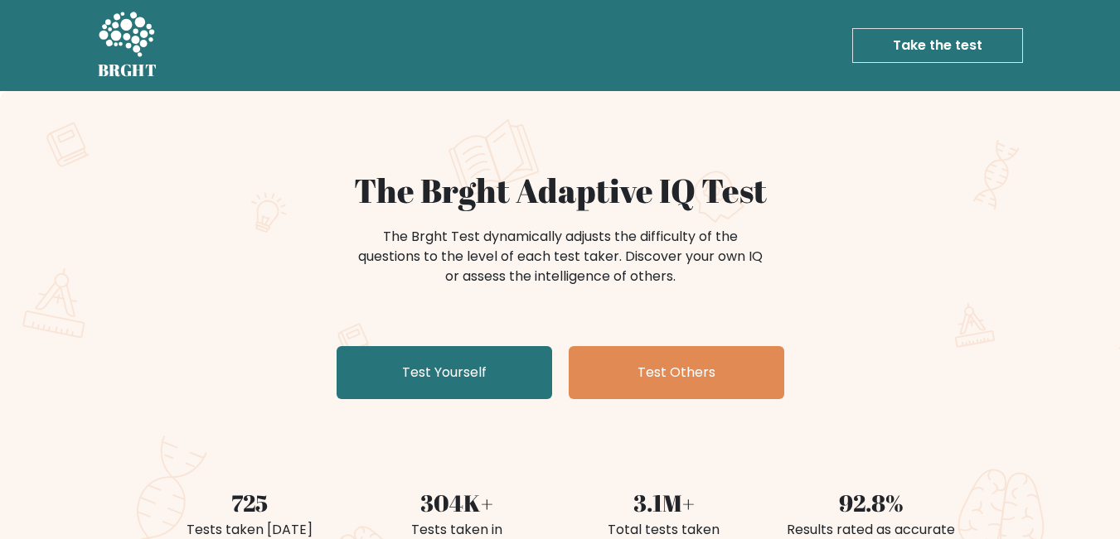
scroll to position [166, 0]
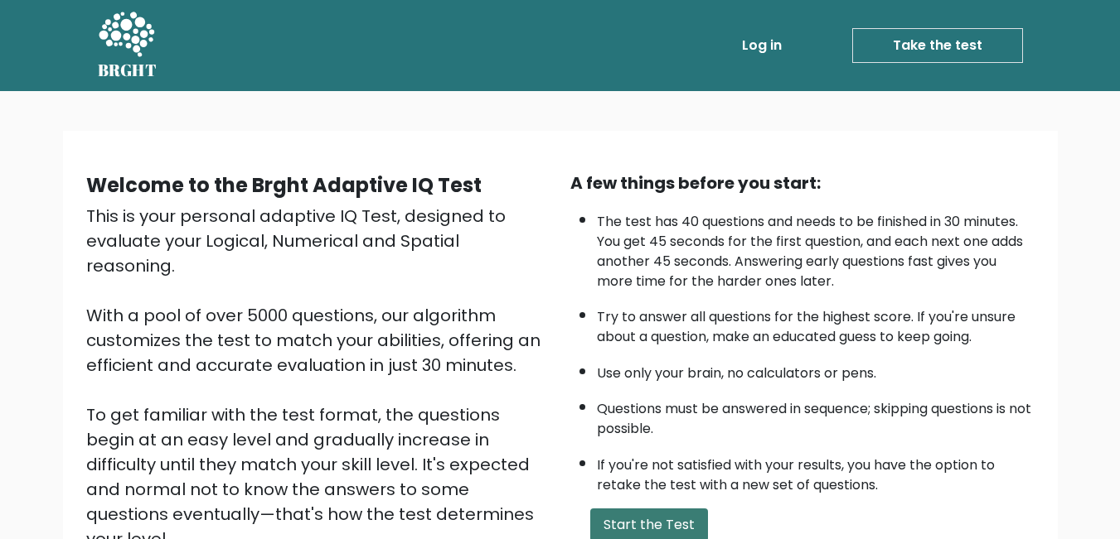
click at [660, 530] on button "Start the Test" at bounding box center [649, 525] width 118 height 33
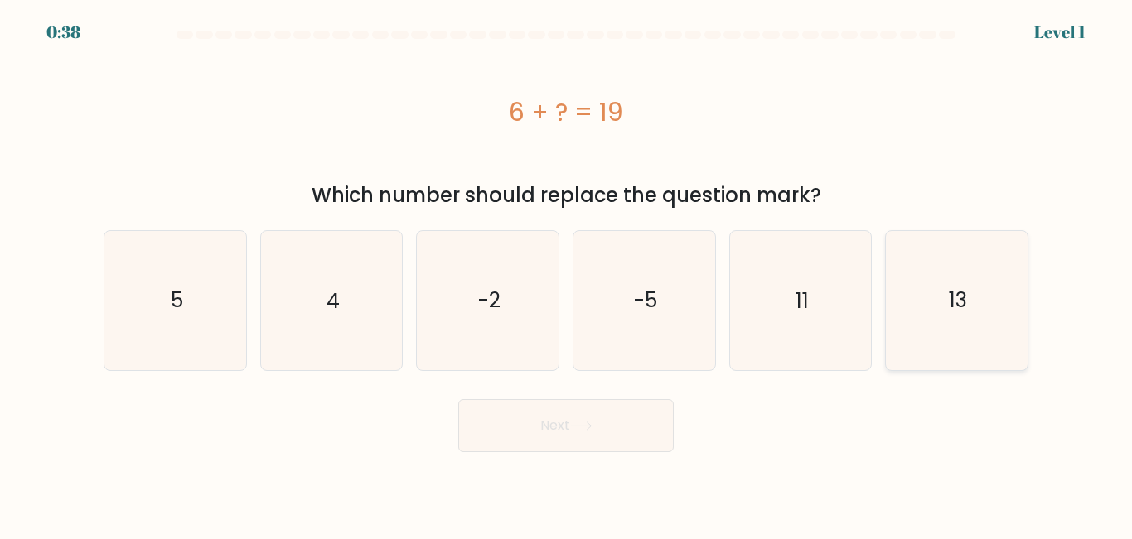
click at [946, 293] on icon "13" at bounding box center [957, 300] width 138 height 138
click at [567, 274] on input "f. 13" at bounding box center [566, 272] width 1 height 4
radio input "true"
click at [623, 418] on button "Next" at bounding box center [565, 425] width 215 height 53
click at [566, 422] on button "Next" at bounding box center [565, 425] width 215 height 53
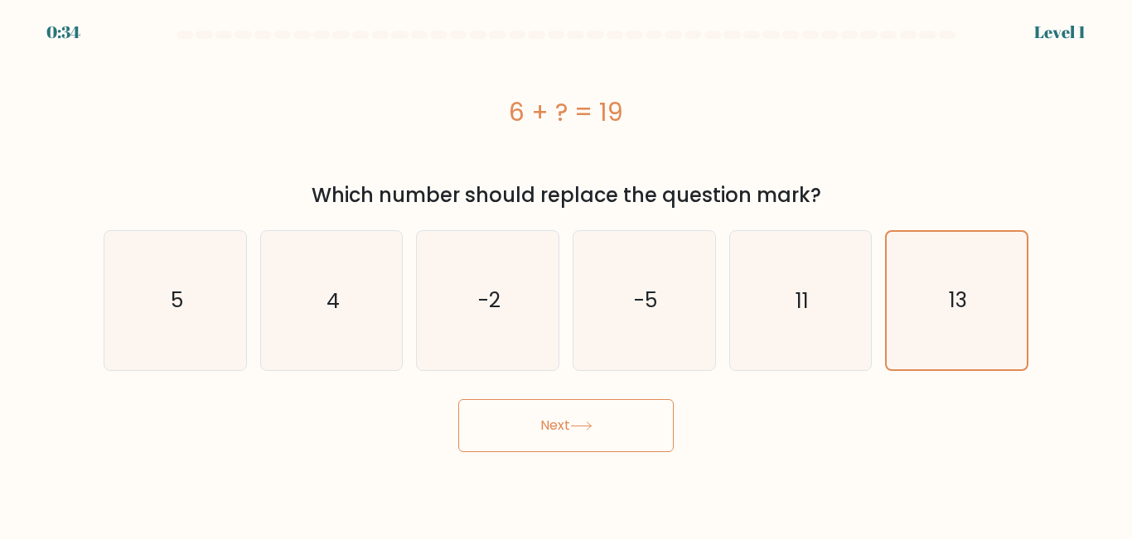
click at [566, 422] on button "Next" at bounding box center [565, 425] width 215 height 53
click at [569, 427] on button "Next" at bounding box center [565, 425] width 215 height 53
click at [570, 428] on button "Next" at bounding box center [565, 425] width 215 height 53
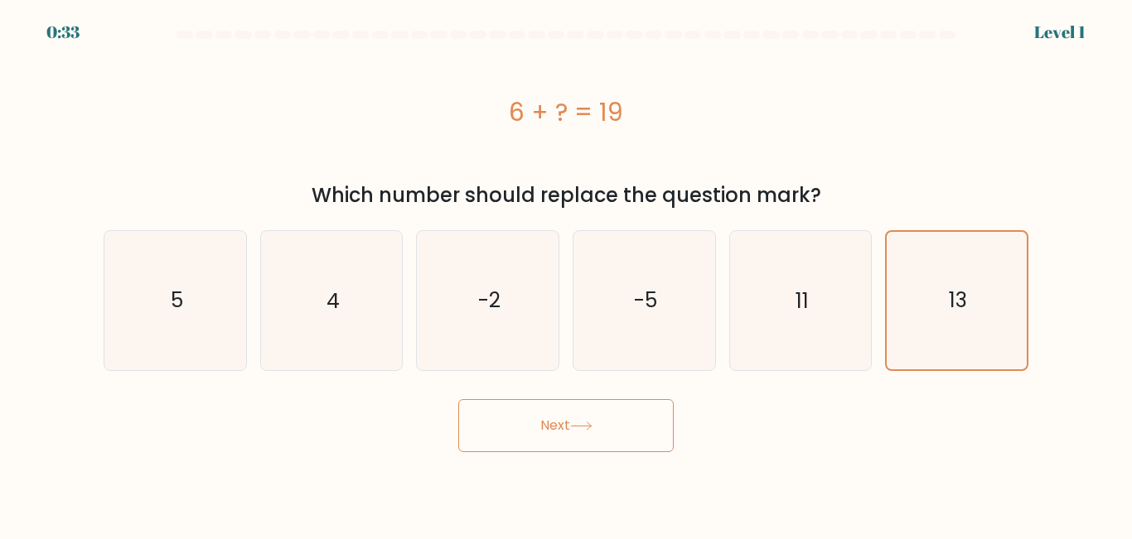
click at [570, 428] on button "Next" at bounding box center [565, 425] width 215 height 53
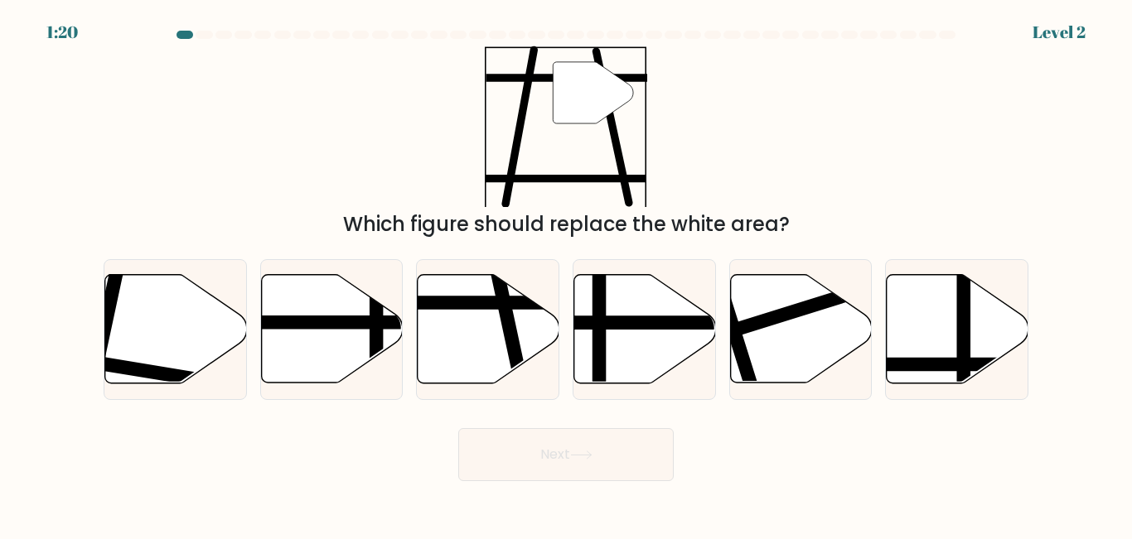
click at [570, 428] on button "Next" at bounding box center [565, 454] width 215 height 53
click at [797, 141] on div "" Which figure should replace the white area?" at bounding box center [566, 143] width 945 height 194
click at [477, 358] on icon at bounding box center [489, 329] width 142 height 109
click at [566, 274] on input "c." at bounding box center [566, 272] width 1 height 4
radio input "true"
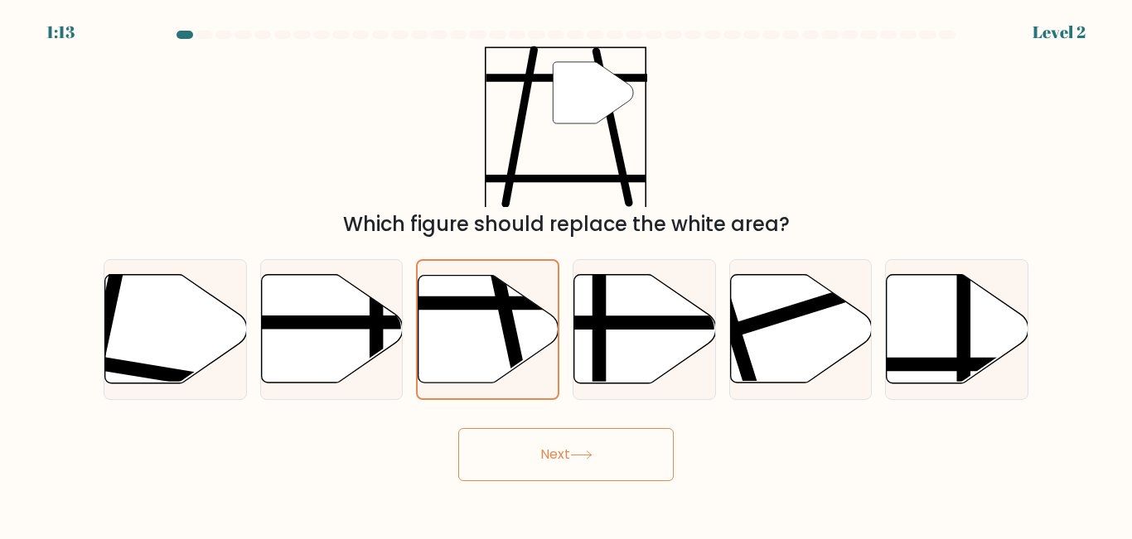
click at [560, 464] on button "Next" at bounding box center [565, 454] width 215 height 53
click at [593, 457] on icon at bounding box center [581, 455] width 22 height 9
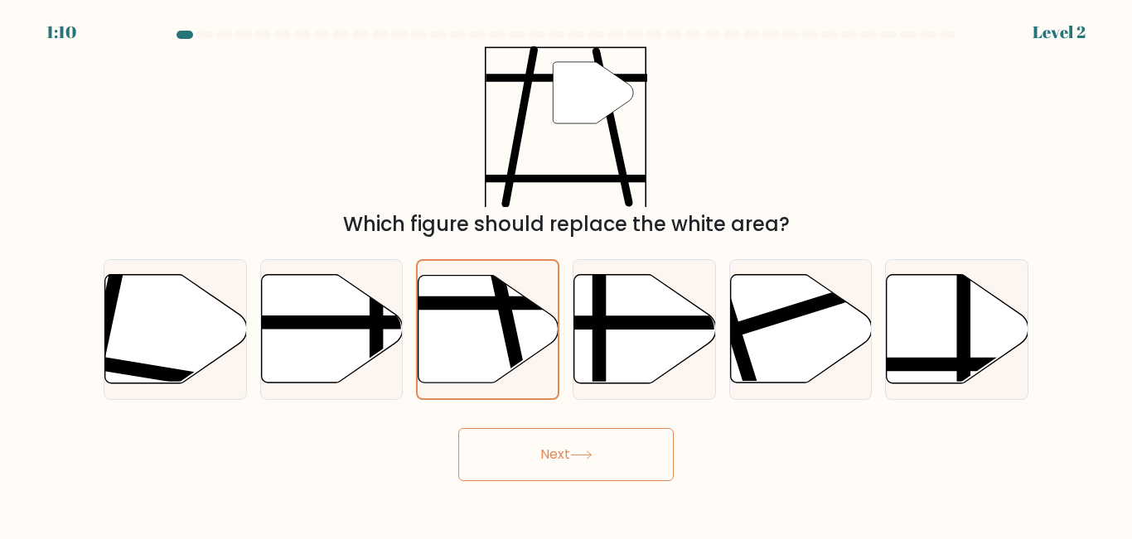
click at [593, 457] on icon at bounding box center [581, 455] width 22 height 9
click at [591, 457] on icon at bounding box center [581, 455] width 22 height 9
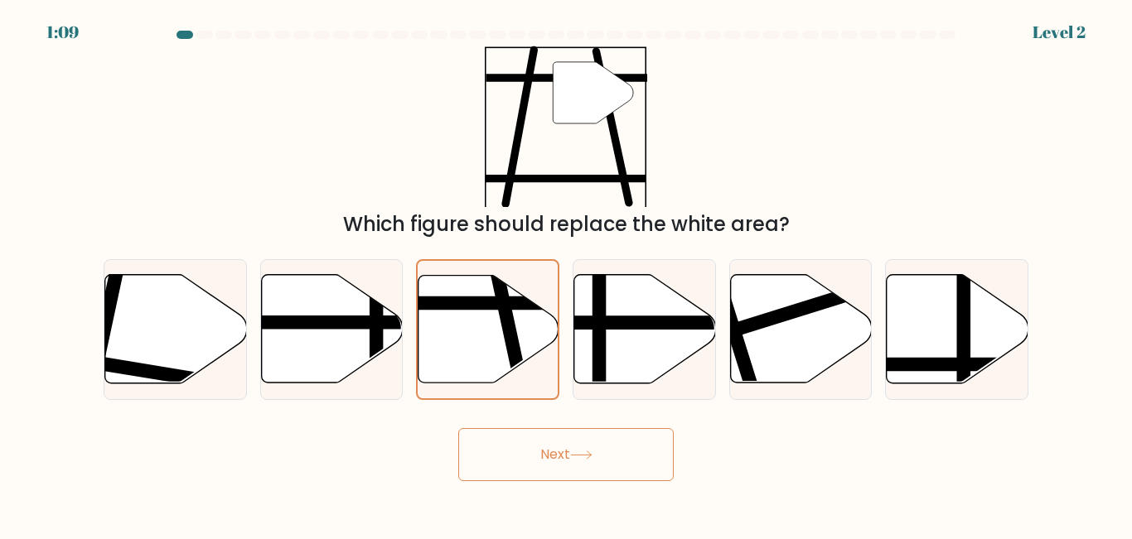
click at [591, 457] on icon at bounding box center [581, 455] width 22 height 9
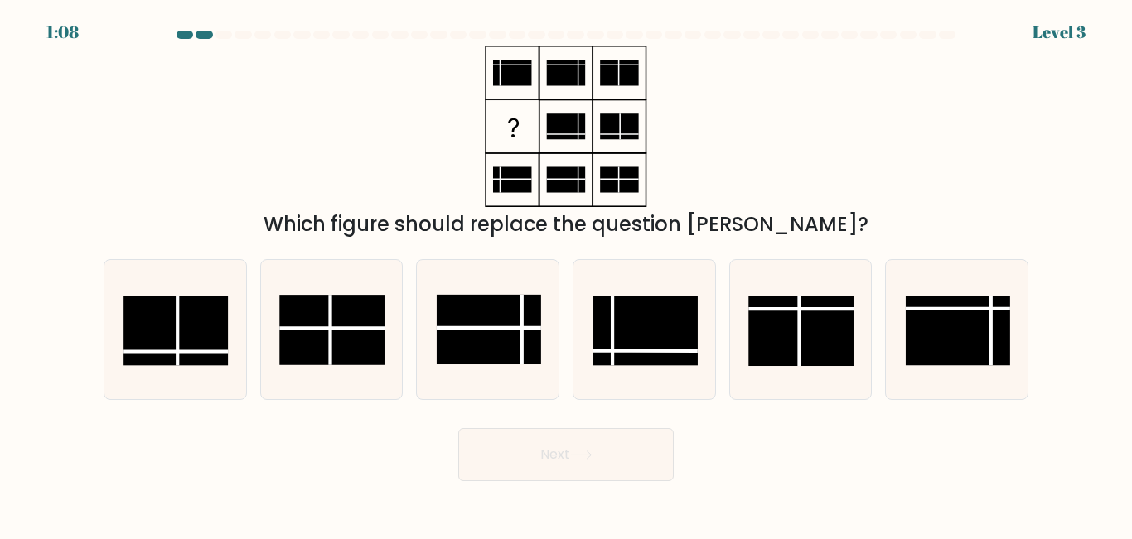
click at [591, 457] on icon at bounding box center [581, 455] width 22 height 9
click at [570, 451] on button "Next" at bounding box center [565, 454] width 215 height 53
click at [776, 199] on div "Which figure should replace the question [PERSON_NAME]?" at bounding box center [566, 143] width 945 height 194
click at [644, 355] on rect at bounding box center [645, 332] width 104 height 70
click at [567, 274] on input "d." at bounding box center [566, 272] width 1 height 4
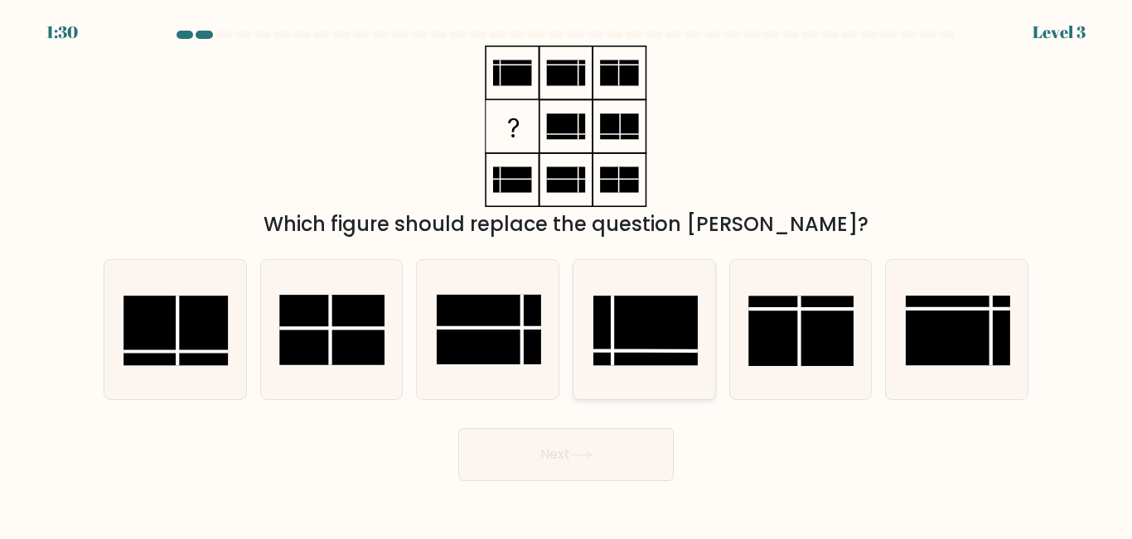
radio input "true"
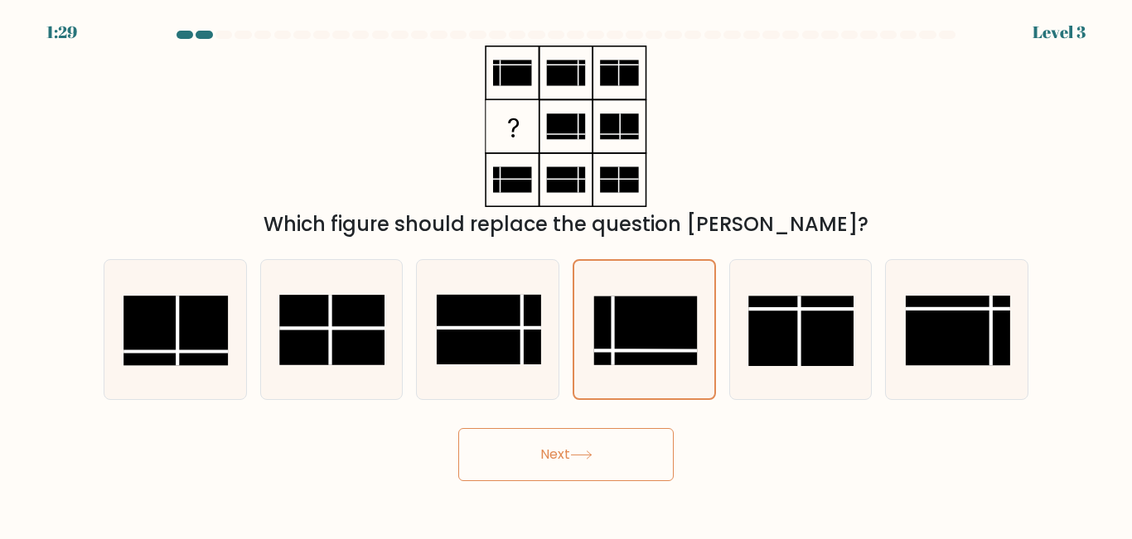
click at [608, 450] on button "Next" at bounding box center [565, 454] width 215 height 53
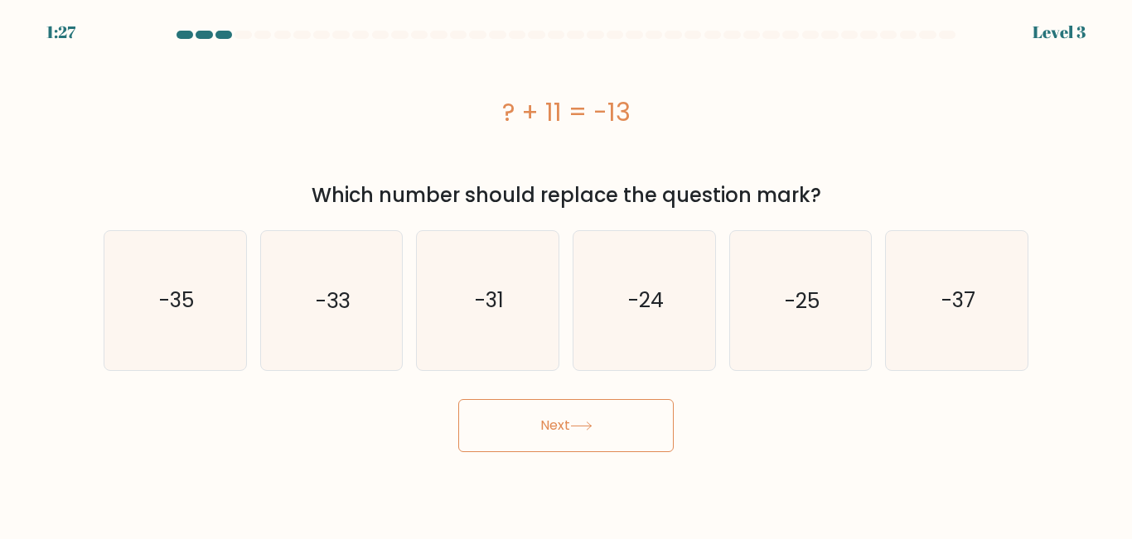
click at [580, 454] on body "1:27 Level 3 a." at bounding box center [566, 269] width 1132 height 539
click at [658, 343] on icon "-24" at bounding box center [644, 300] width 138 height 138
click at [567, 274] on input "d. -24" at bounding box center [566, 272] width 1 height 4
radio input "true"
click at [611, 420] on button "Next" at bounding box center [565, 425] width 215 height 53
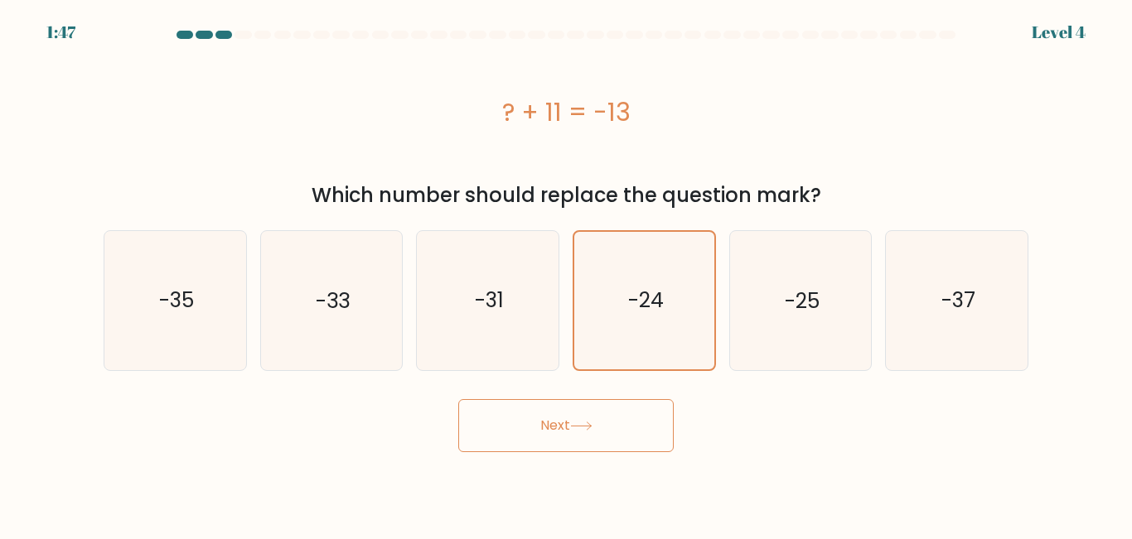
click at [611, 420] on button "Next" at bounding box center [565, 425] width 215 height 53
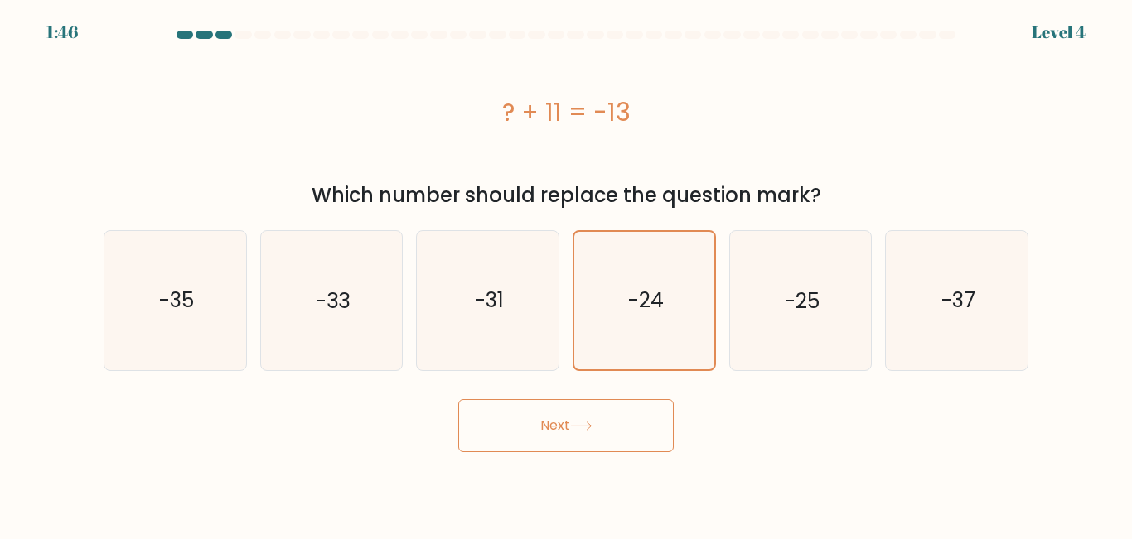
click at [611, 420] on button "Next" at bounding box center [565, 425] width 215 height 53
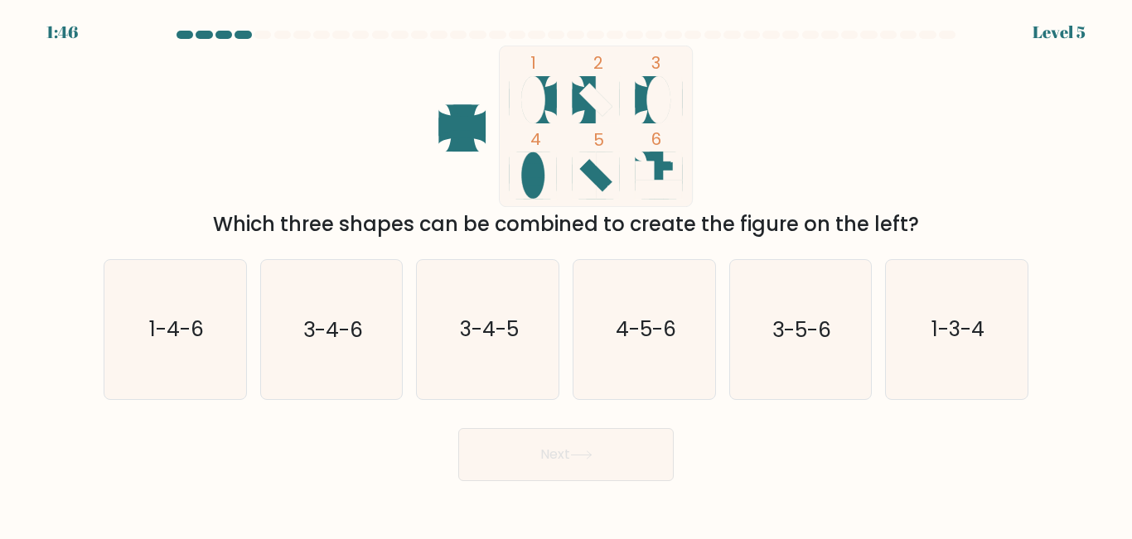
click at [611, 420] on div "Next" at bounding box center [566, 450] width 945 height 61
click at [910, 361] on icon "1-3-4" at bounding box center [957, 329] width 138 height 138
click at [567, 274] on input "f. 1-3-4" at bounding box center [566, 272] width 1 height 4
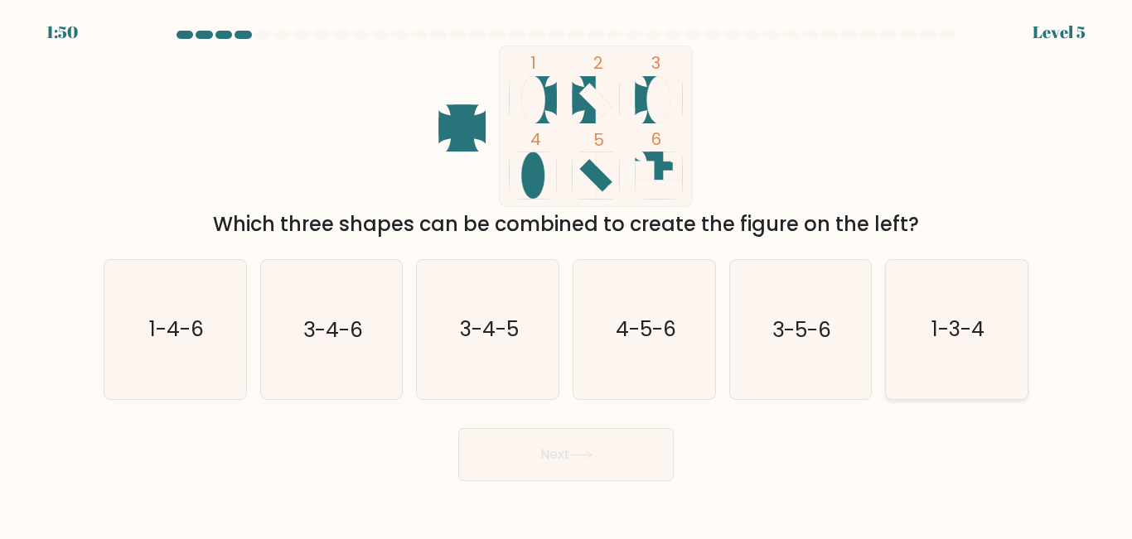
radio input "true"
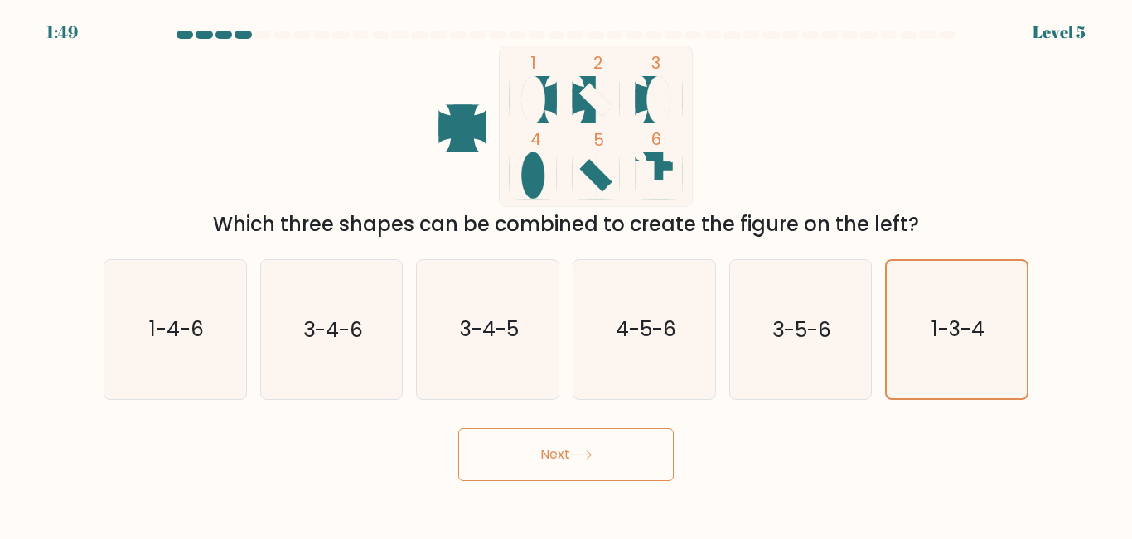
click at [622, 451] on button "Next" at bounding box center [565, 454] width 215 height 53
click at [621, 452] on button "Next" at bounding box center [565, 454] width 215 height 53
click at [616, 456] on button "Next" at bounding box center [565, 454] width 215 height 53
click at [615, 456] on button "Next" at bounding box center [565, 454] width 215 height 53
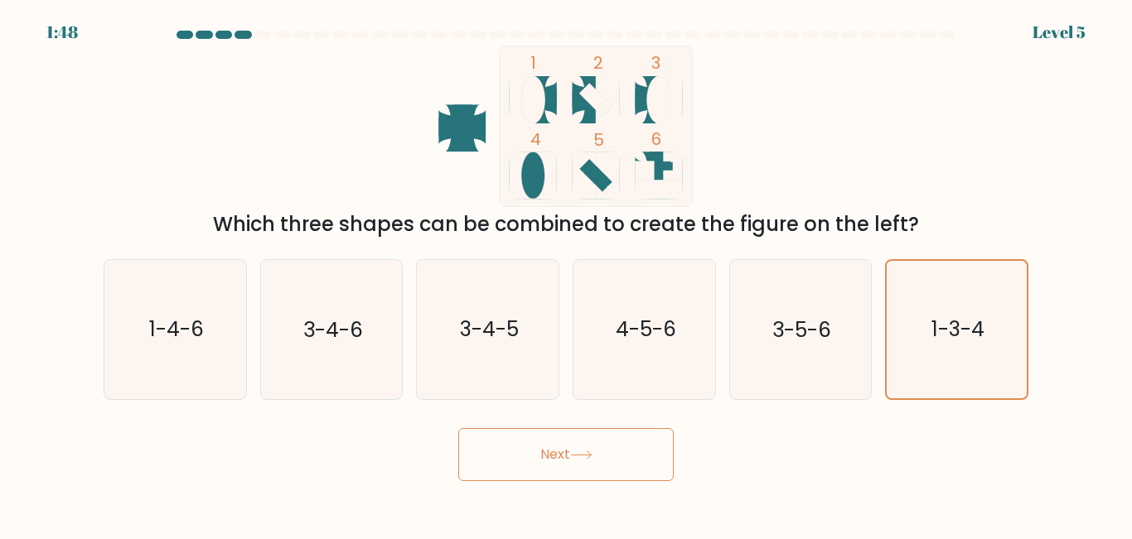
click at [615, 456] on button "Next" at bounding box center [565, 454] width 215 height 53
click at [615, 457] on button "Next" at bounding box center [565, 454] width 215 height 53
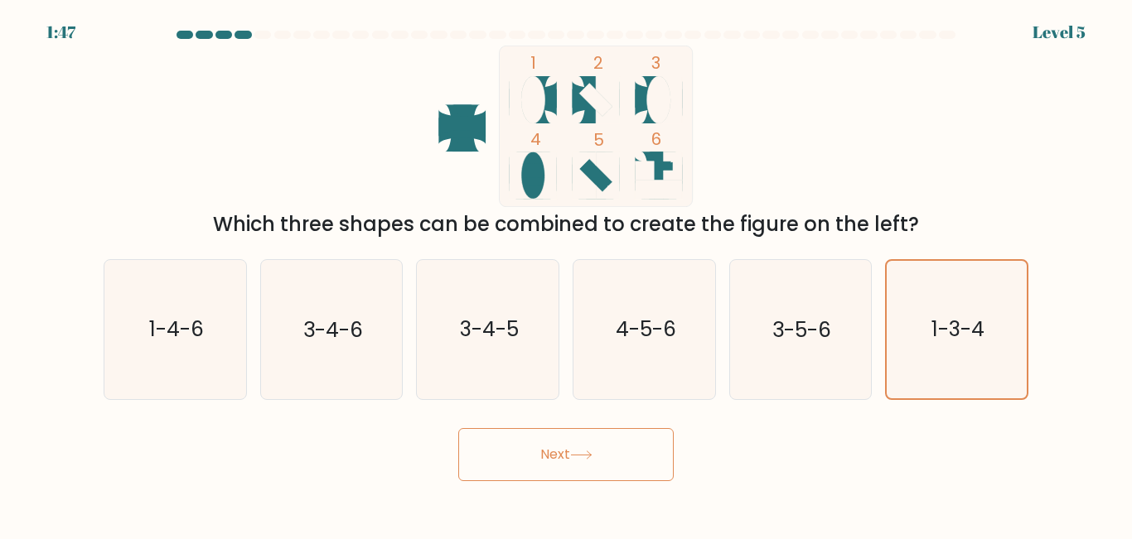
click at [614, 457] on button "Next" at bounding box center [565, 454] width 215 height 53
drag, startPoint x: 614, startPoint y: 457, endPoint x: 606, endPoint y: 458, distance: 8.5
click at [607, 458] on button "Next" at bounding box center [565, 454] width 215 height 53
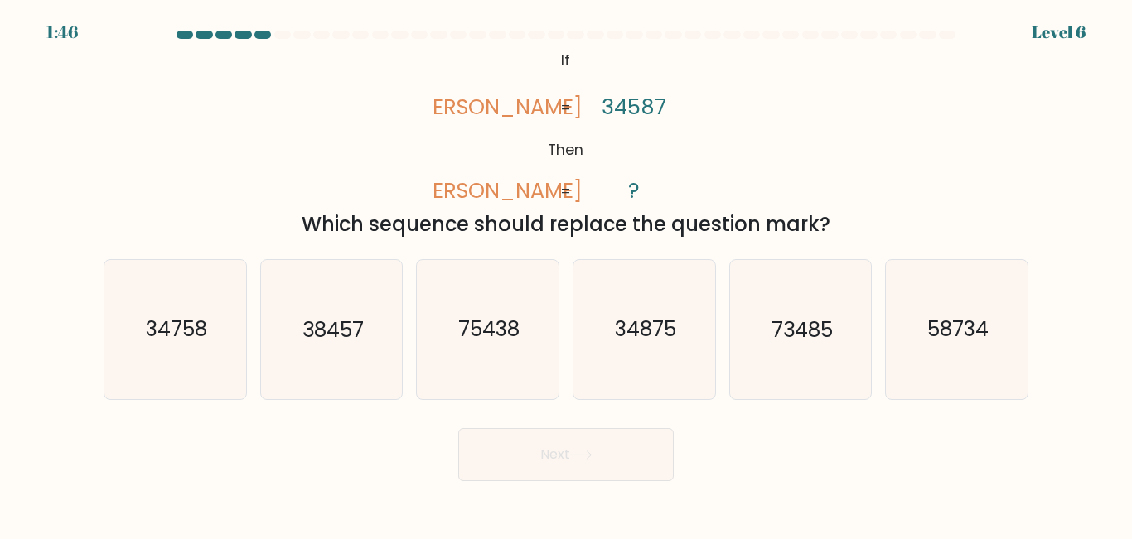
click at [606, 458] on button "Next" at bounding box center [565, 454] width 215 height 53
click at [603, 464] on button "Next" at bounding box center [565, 454] width 215 height 53
click at [888, 140] on div "@import url('[URL][DOMAIN_NAME]); If Then [PERSON_NAME] [PERSON_NAME] 34587 ? =…" at bounding box center [566, 143] width 945 height 194
click at [295, 341] on icon "38457" at bounding box center [331, 329] width 138 height 138
click at [566, 274] on input "b. 38457" at bounding box center [566, 272] width 1 height 4
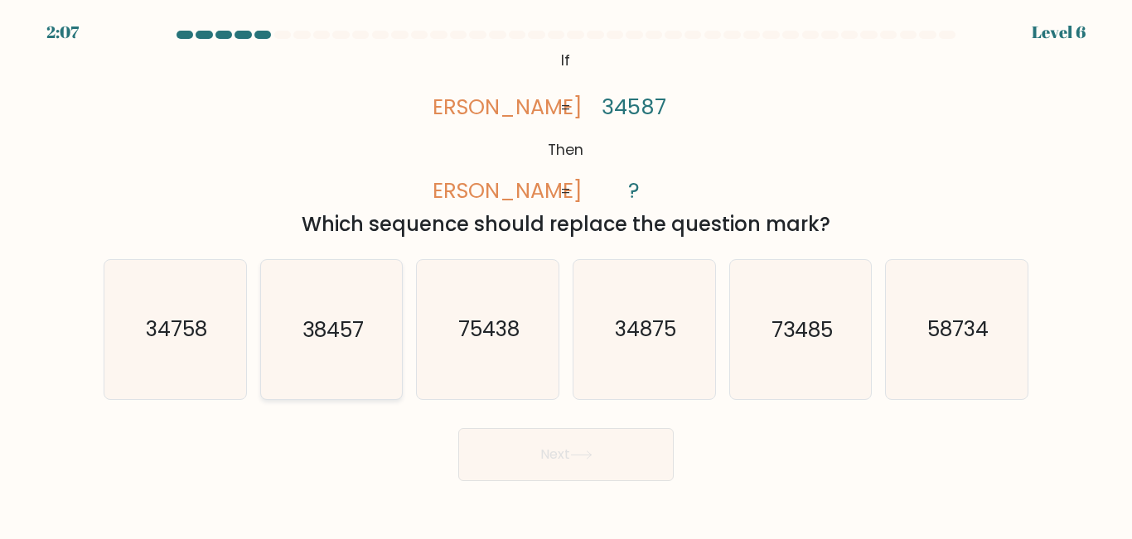
radio input "true"
click at [542, 456] on button "Next" at bounding box center [565, 454] width 215 height 53
click at [542, 456] on body "2:03 Level 6 If" at bounding box center [566, 269] width 1132 height 539
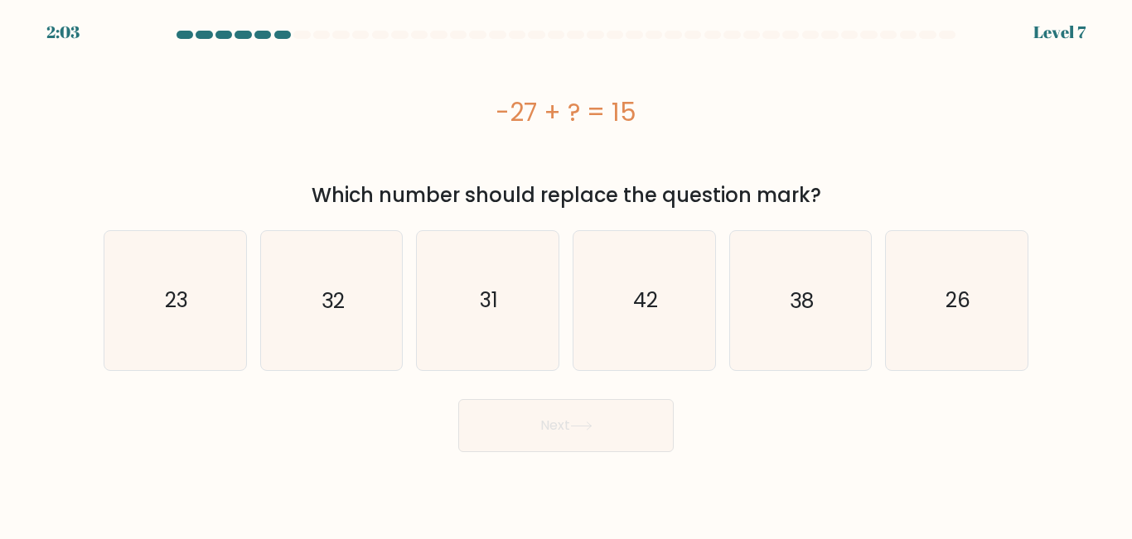
click at [542, 456] on body "2:03 Level 7 a." at bounding box center [566, 269] width 1132 height 539
click at [747, 436] on div "Next" at bounding box center [566, 421] width 945 height 61
click at [664, 332] on icon "42" at bounding box center [644, 300] width 138 height 138
click at [567, 274] on input "d. 42" at bounding box center [566, 272] width 1 height 4
radio input "true"
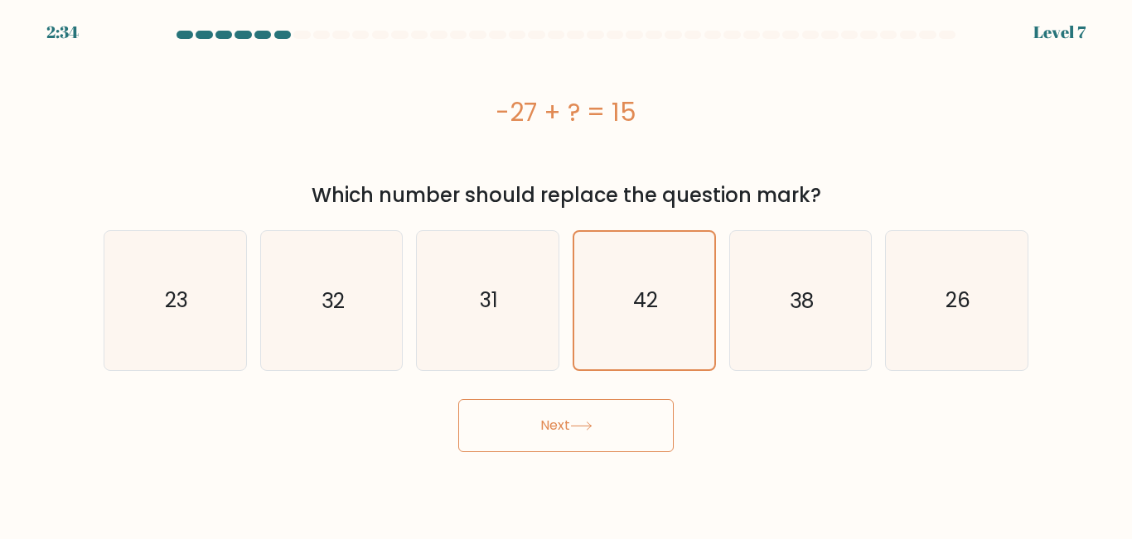
click at [591, 425] on icon at bounding box center [581, 426] width 20 height 7
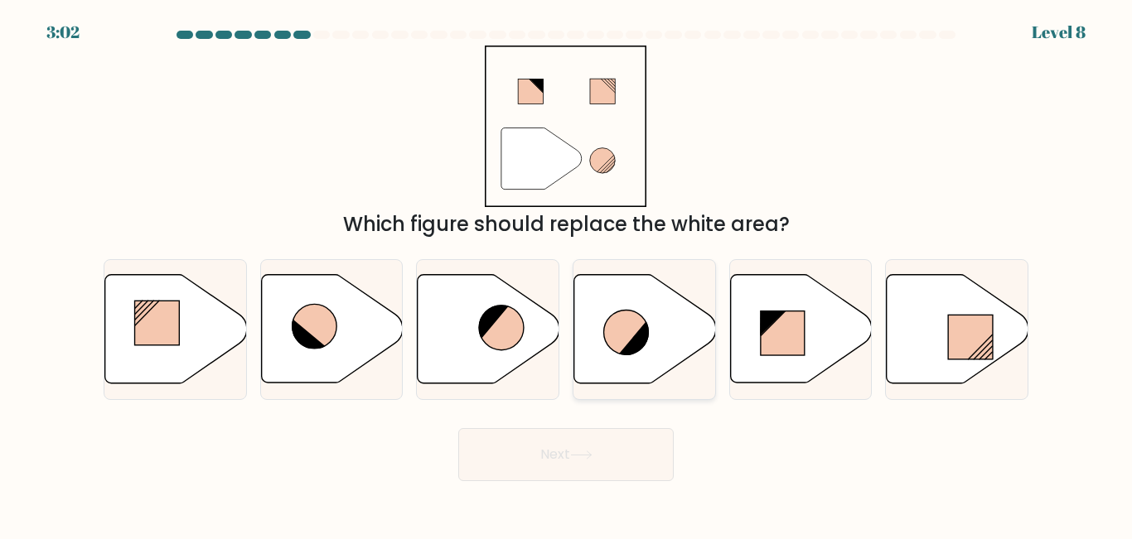
click at [612, 353] on icon at bounding box center [645, 329] width 142 height 109
click at [567, 274] on input "d." at bounding box center [566, 272] width 1 height 4
radio input "true"
click at [622, 454] on button "Next" at bounding box center [565, 454] width 215 height 53
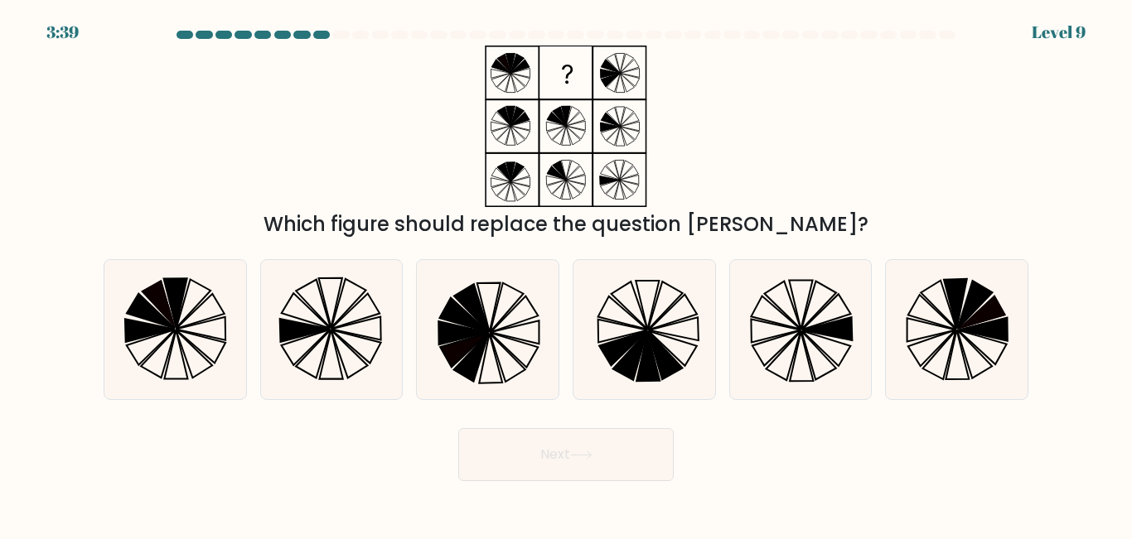
click at [622, 454] on button "Next" at bounding box center [565, 454] width 215 height 53
click at [278, 471] on div "Next" at bounding box center [566, 450] width 945 height 61
click at [165, 302] on icon at bounding box center [158, 305] width 35 height 48
click at [566, 274] on input "a." at bounding box center [566, 272] width 1 height 4
radio input "true"
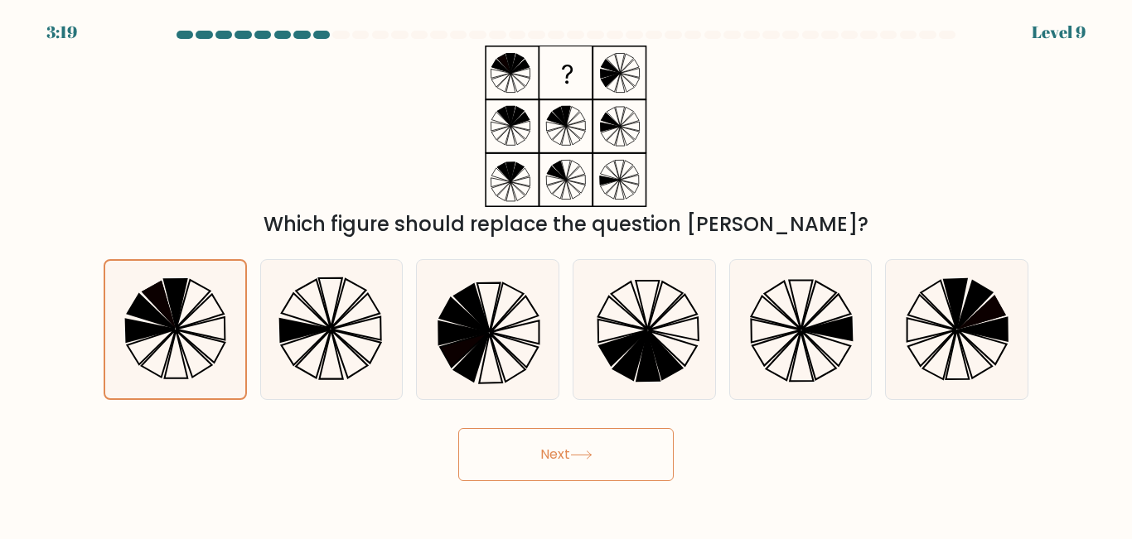
click at [596, 461] on button "Next" at bounding box center [565, 454] width 215 height 53
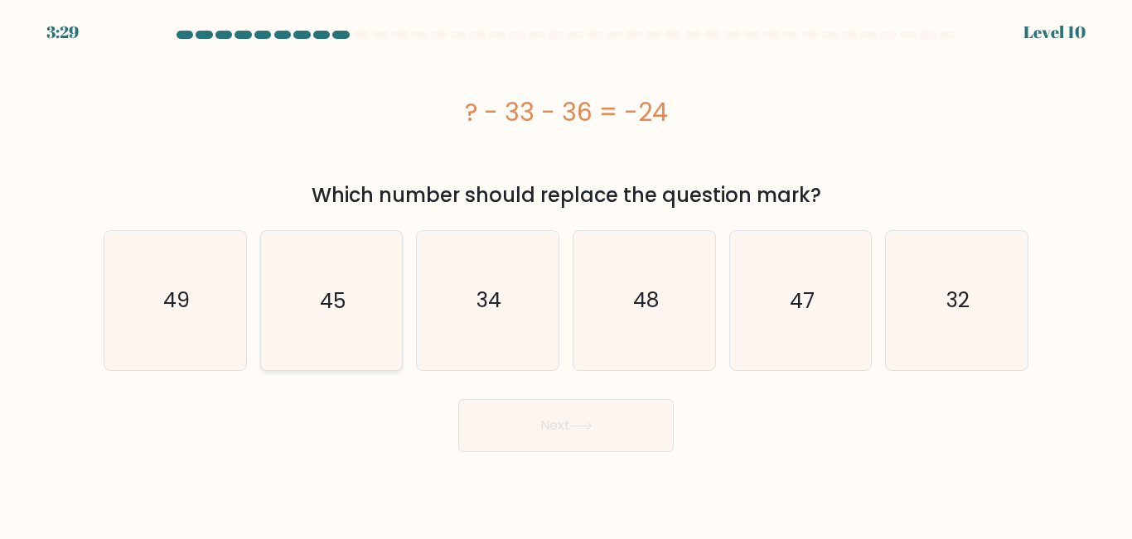
click at [360, 343] on icon "45" at bounding box center [331, 300] width 138 height 138
click at [566, 274] on input "b. 45" at bounding box center [566, 272] width 1 height 4
radio input "true"
click at [533, 445] on button "Next" at bounding box center [565, 425] width 215 height 53
click at [574, 425] on icon at bounding box center [581, 426] width 22 height 9
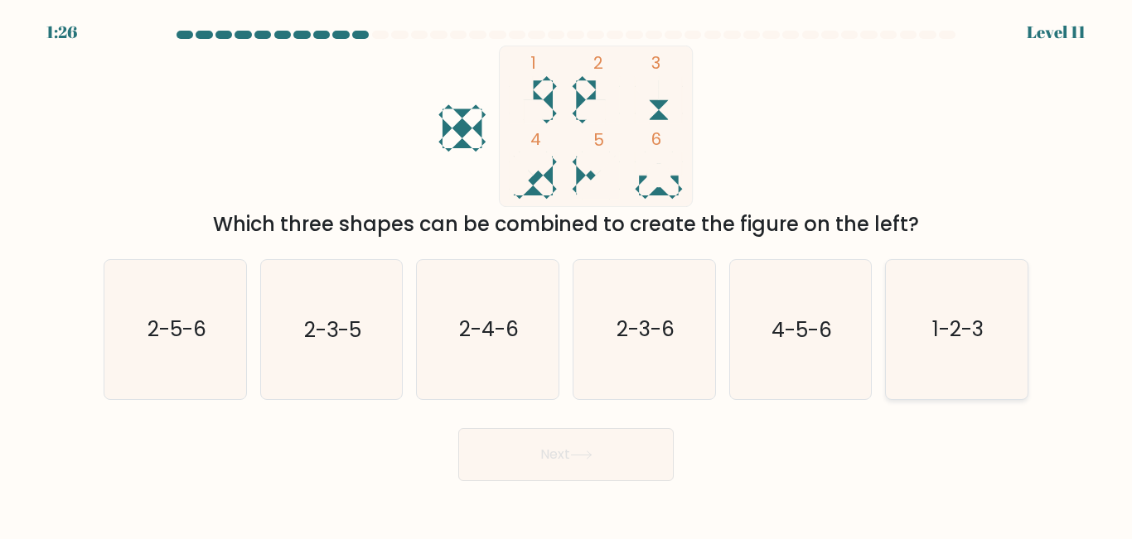
click at [917, 322] on icon "1-2-3" at bounding box center [957, 329] width 138 height 138
click at [567, 274] on input "f. 1-2-3" at bounding box center [566, 272] width 1 height 4
radio input "true"
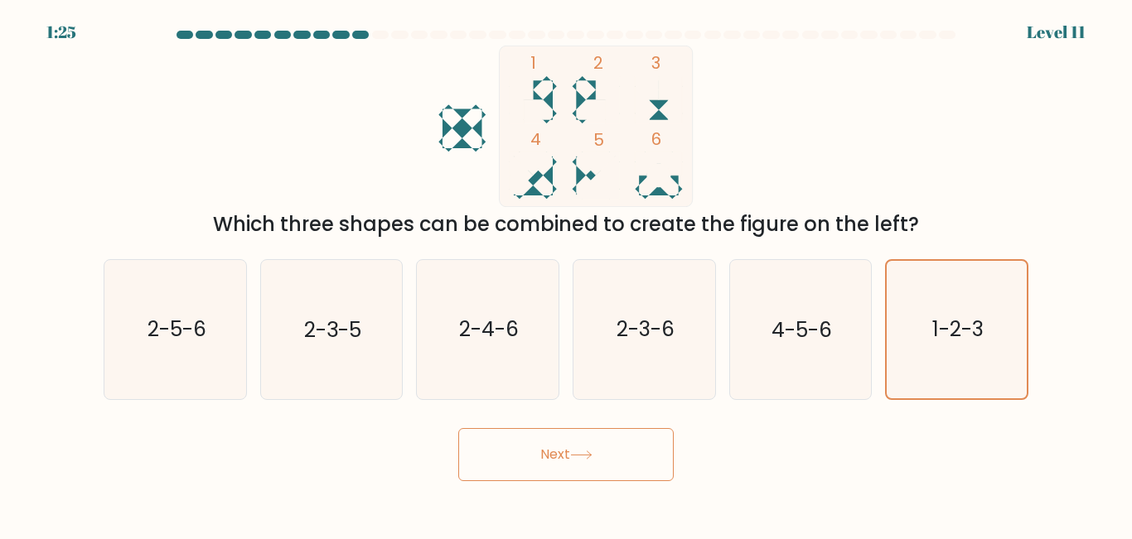
click at [620, 449] on button "Next" at bounding box center [565, 454] width 215 height 53
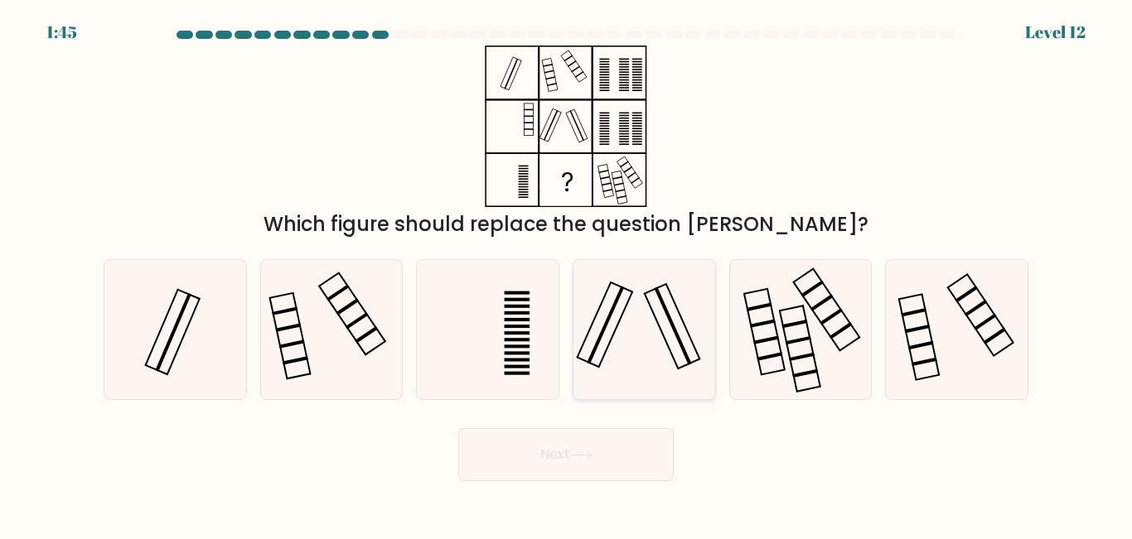
click at [665, 317] on icon at bounding box center [644, 329] width 138 height 138
click at [567, 274] on input "d." at bounding box center [566, 272] width 1 height 4
radio input "true"
click at [593, 456] on icon at bounding box center [581, 455] width 22 height 9
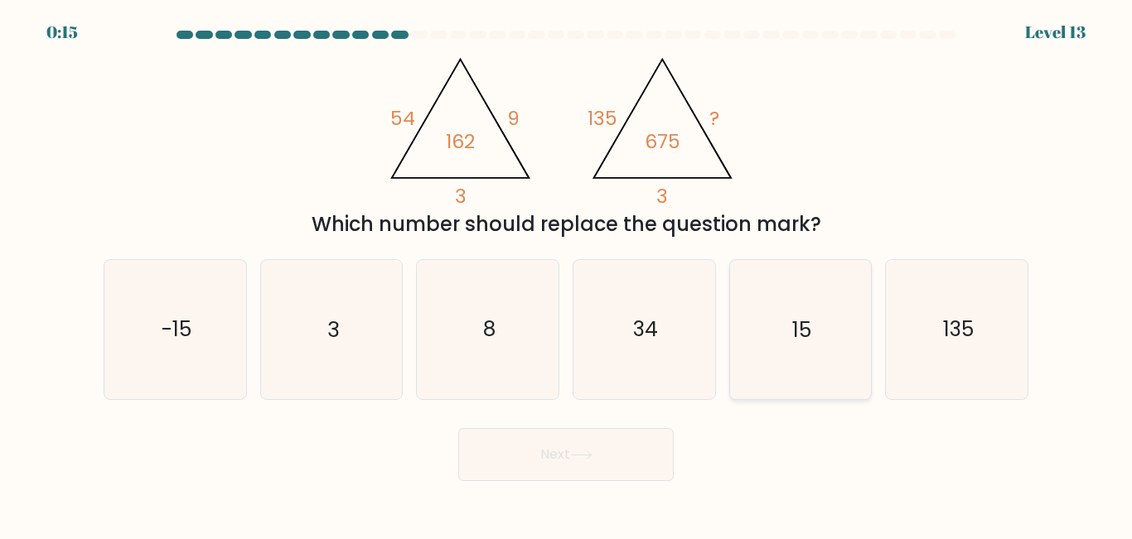
click at [798, 367] on icon "15" at bounding box center [800, 329] width 138 height 138
click at [567, 274] on input "e. 15" at bounding box center [566, 272] width 1 height 4
radio input "true"
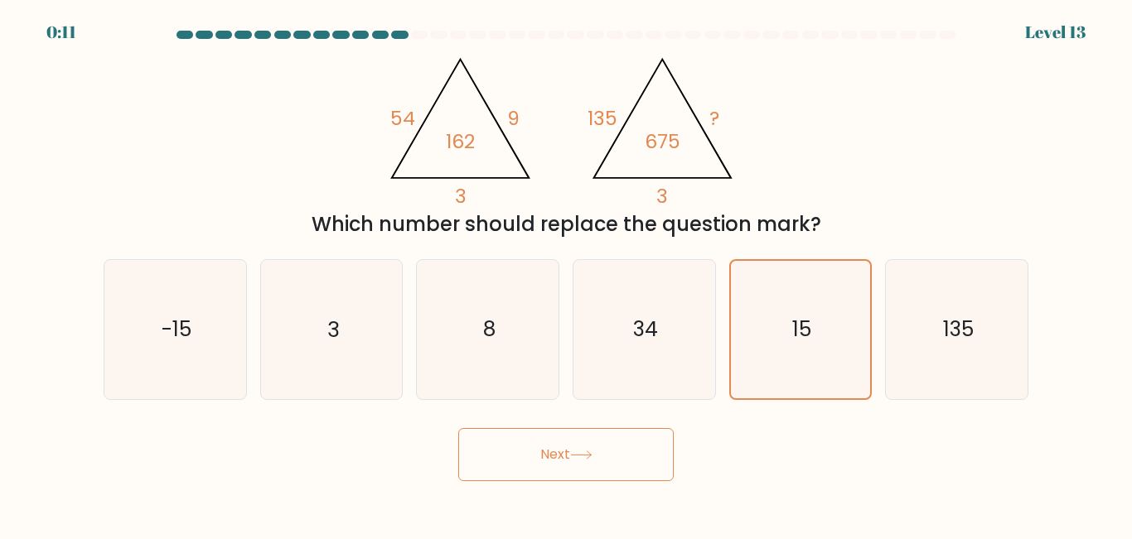
click at [603, 451] on button "Next" at bounding box center [565, 454] width 215 height 53
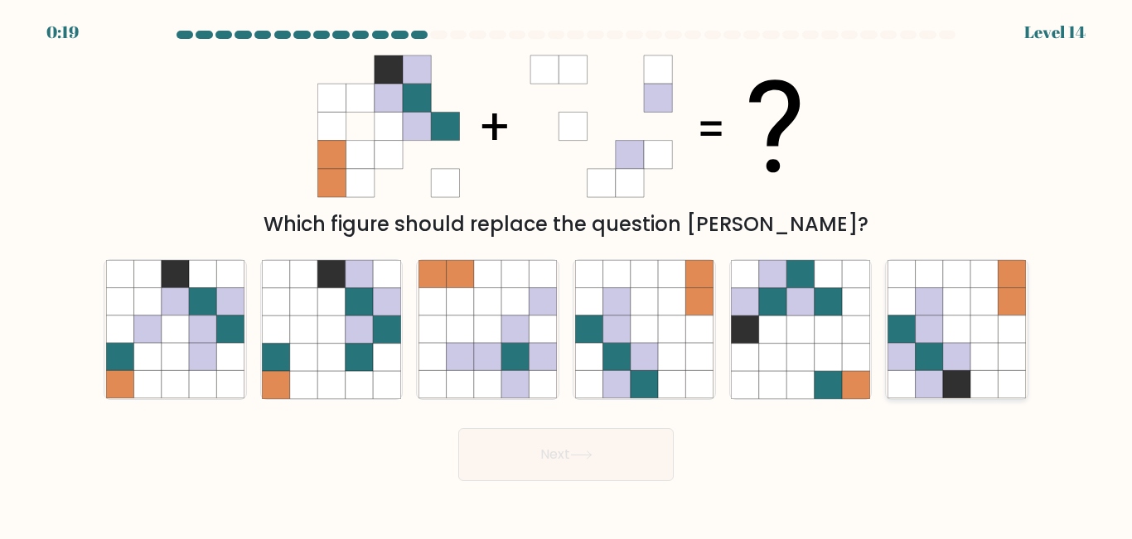
click at [923, 394] on icon at bounding box center [929, 384] width 27 height 27
click at [567, 274] on input "f." at bounding box center [566, 272] width 1 height 4
radio input "true"
click at [589, 445] on button "Next" at bounding box center [565, 454] width 215 height 53
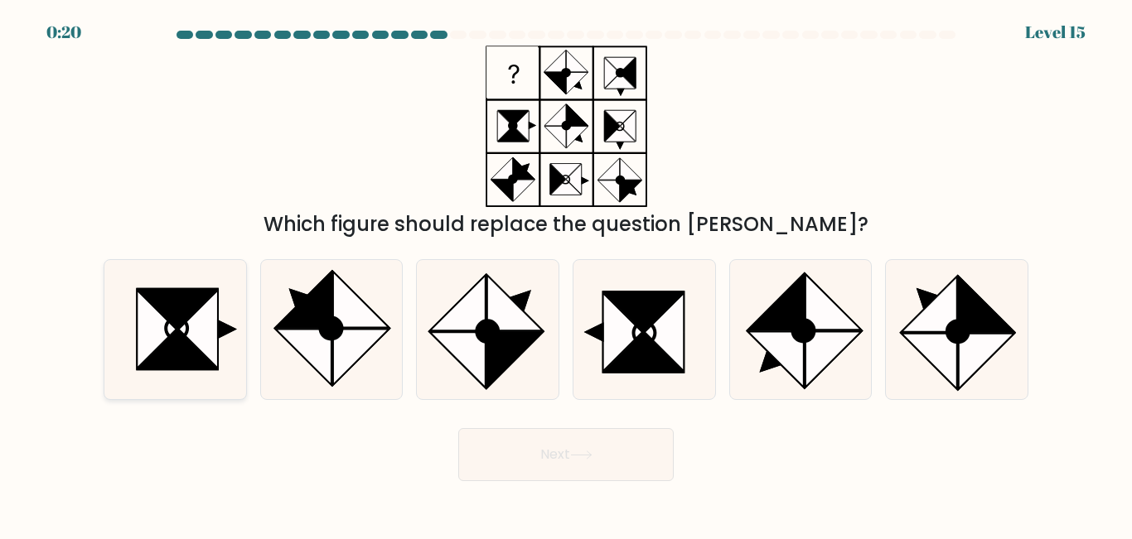
click at [187, 358] on icon at bounding box center [177, 350] width 79 height 39
click at [566, 274] on input "a." at bounding box center [566, 272] width 1 height 4
radio input "true"
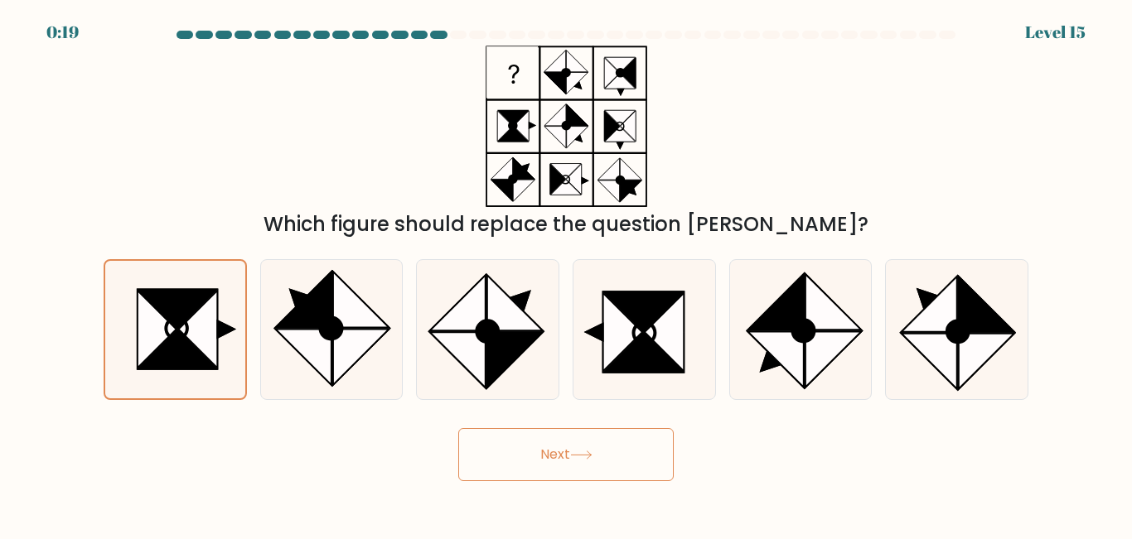
click at [578, 453] on icon at bounding box center [581, 455] width 22 height 9
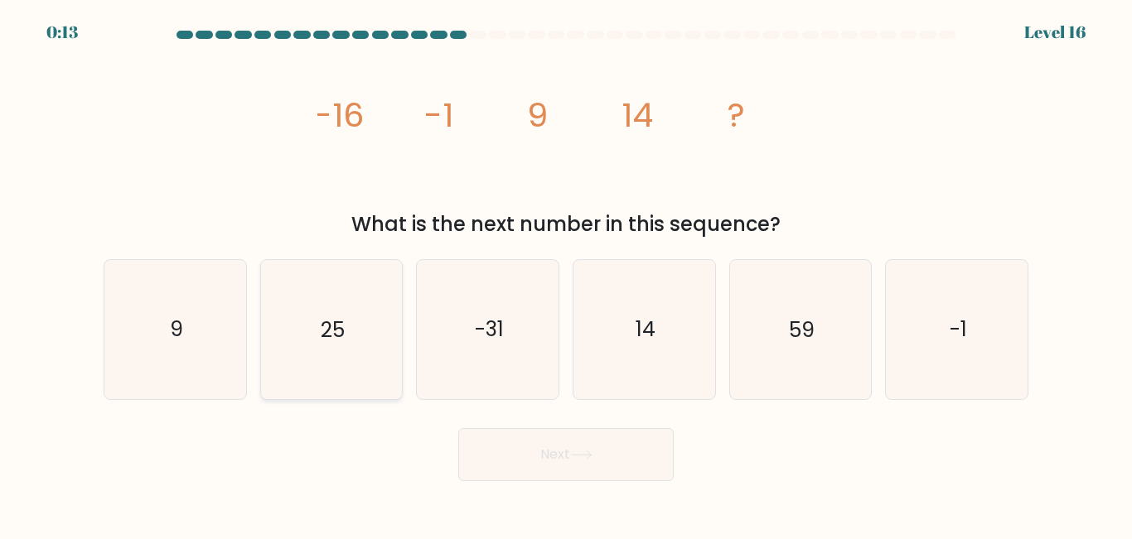
click at [352, 327] on icon "25" at bounding box center [331, 329] width 138 height 138
click at [566, 274] on input "b. 25" at bounding box center [566, 272] width 1 height 4
radio input "true"
click at [602, 455] on button "Next" at bounding box center [565, 454] width 215 height 53
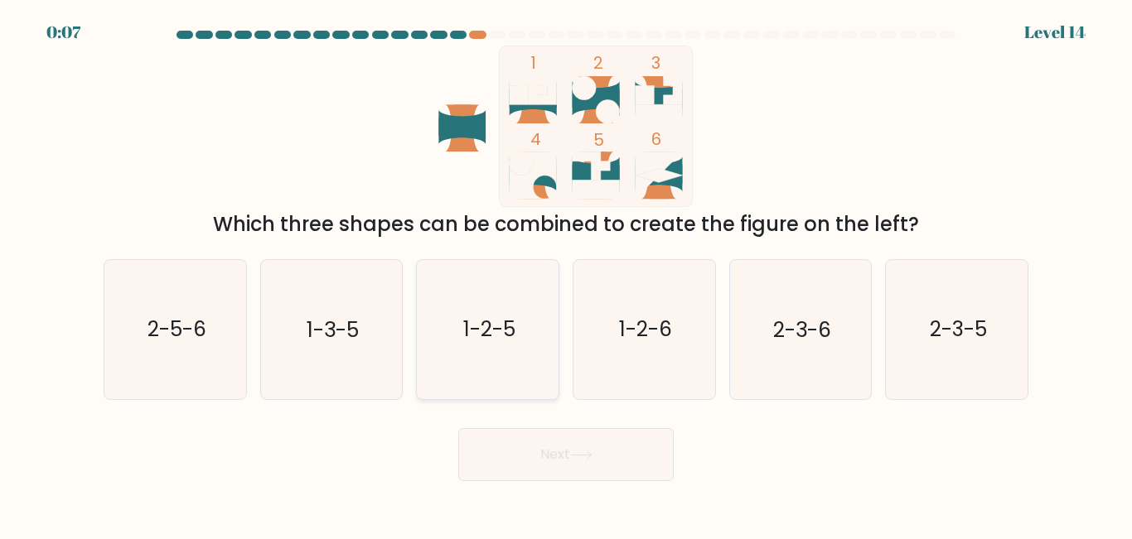
click at [459, 366] on icon "1-2-5" at bounding box center [487, 329] width 138 height 138
click at [566, 274] on input "c. 1-2-5" at bounding box center [566, 272] width 1 height 4
radio input "true"
click at [510, 461] on button "Next" at bounding box center [565, 454] width 215 height 53
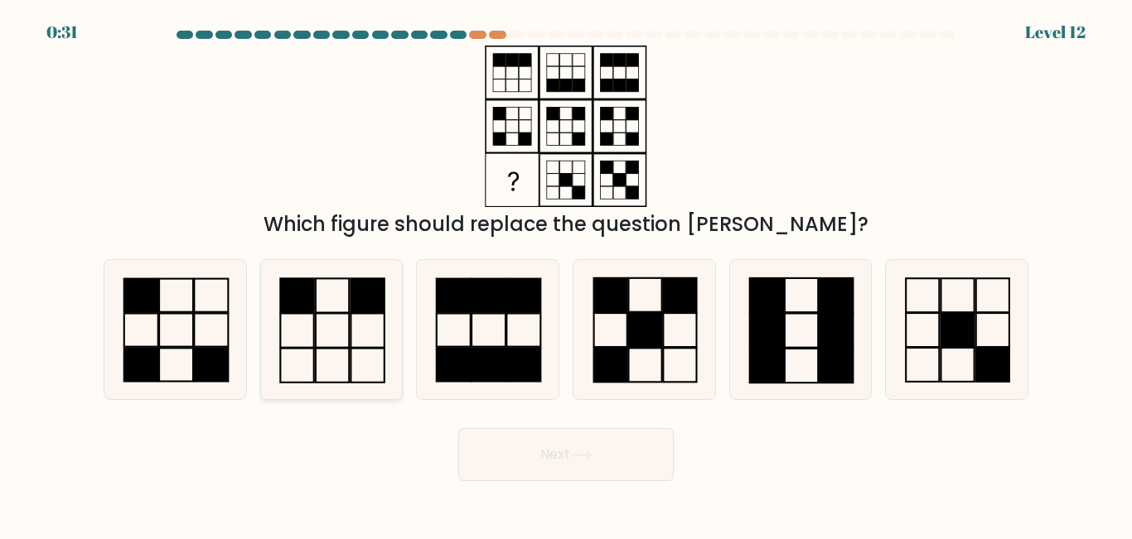
click at [351, 338] on rect at bounding box center [367, 331] width 33 height 34
click at [566, 274] on input "b." at bounding box center [566, 272] width 1 height 4
radio input "true"
click at [640, 426] on div "Next" at bounding box center [566, 450] width 945 height 61
click at [397, 372] on icon at bounding box center [331, 329] width 137 height 137
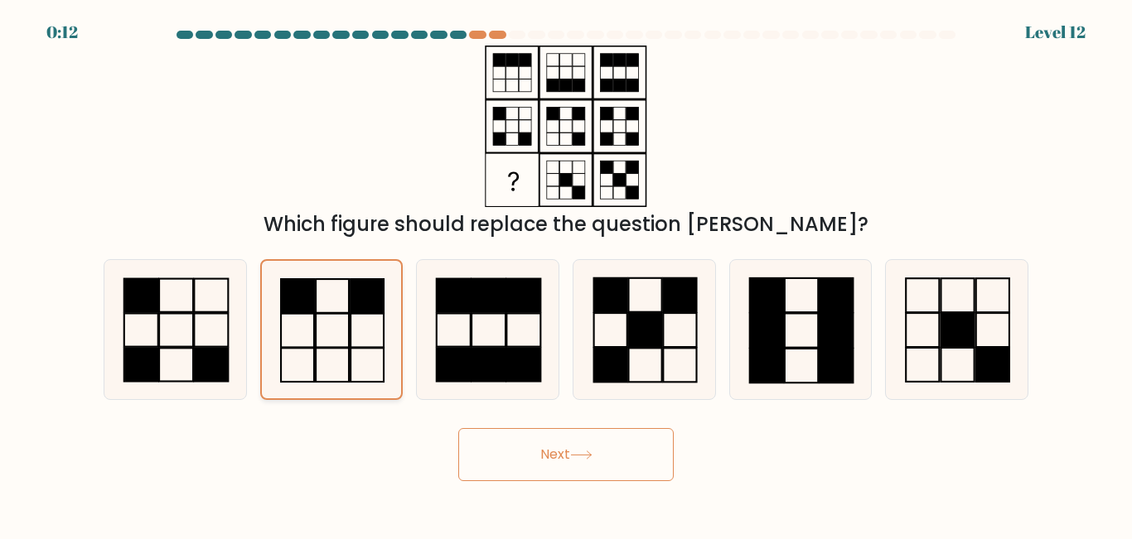
click at [566, 274] on input "b." at bounding box center [566, 272] width 1 height 4
click at [398, 373] on icon at bounding box center [331, 329] width 137 height 137
click at [566, 274] on input "b." at bounding box center [566, 272] width 1 height 4
click at [398, 373] on icon at bounding box center [331, 329] width 137 height 137
click at [566, 274] on input "b." at bounding box center [566, 272] width 1 height 4
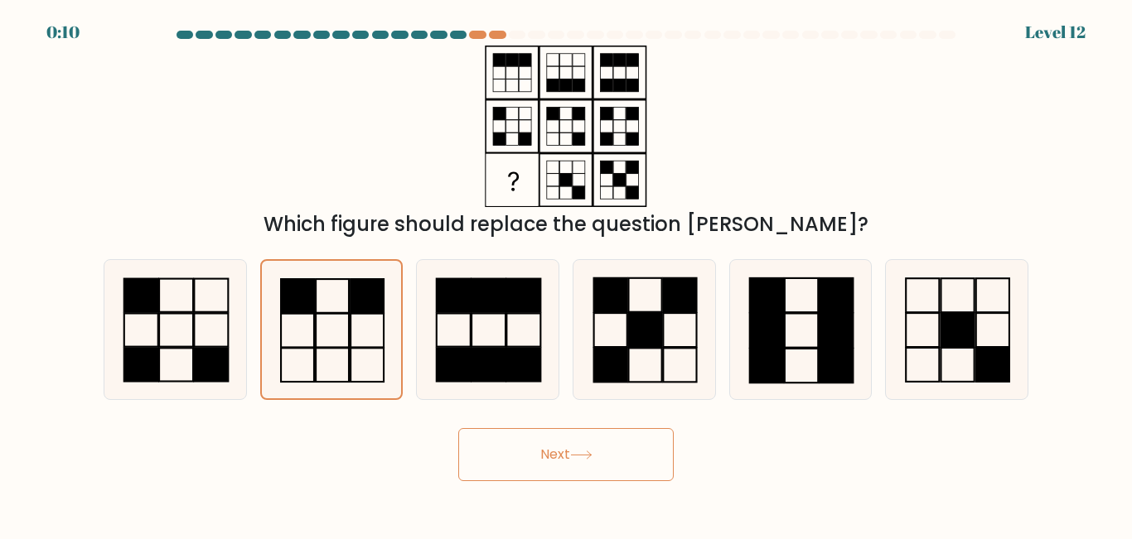
click at [614, 468] on button "Next" at bounding box center [565, 454] width 215 height 53
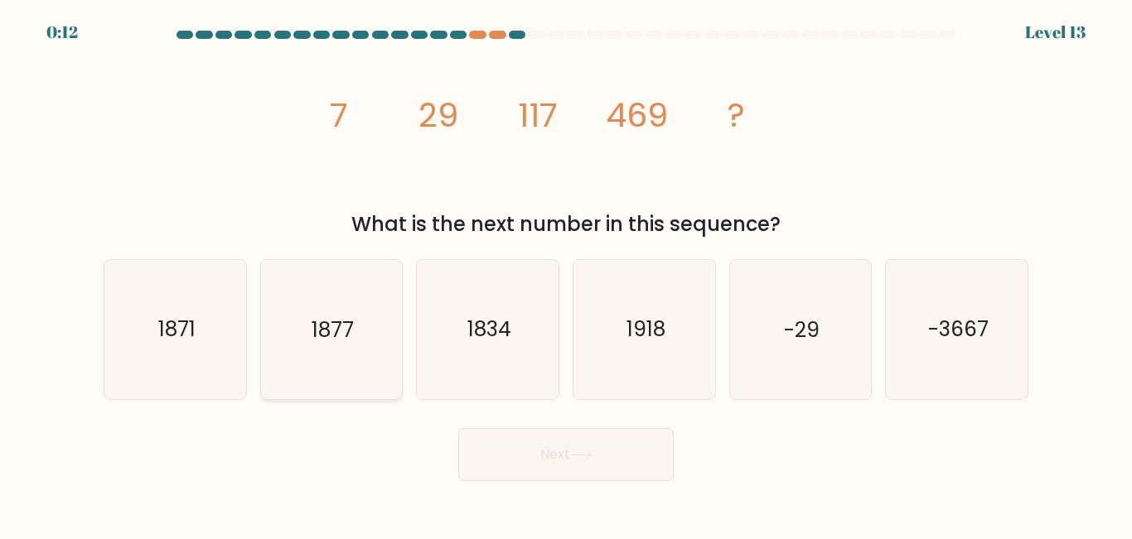
click at [361, 385] on icon "1877" at bounding box center [331, 329] width 138 height 138
click at [566, 274] on input "b. 1877" at bounding box center [566, 272] width 1 height 4
radio input "true"
click at [582, 466] on button "Next" at bounding box center [565, 454] width 215 height 53
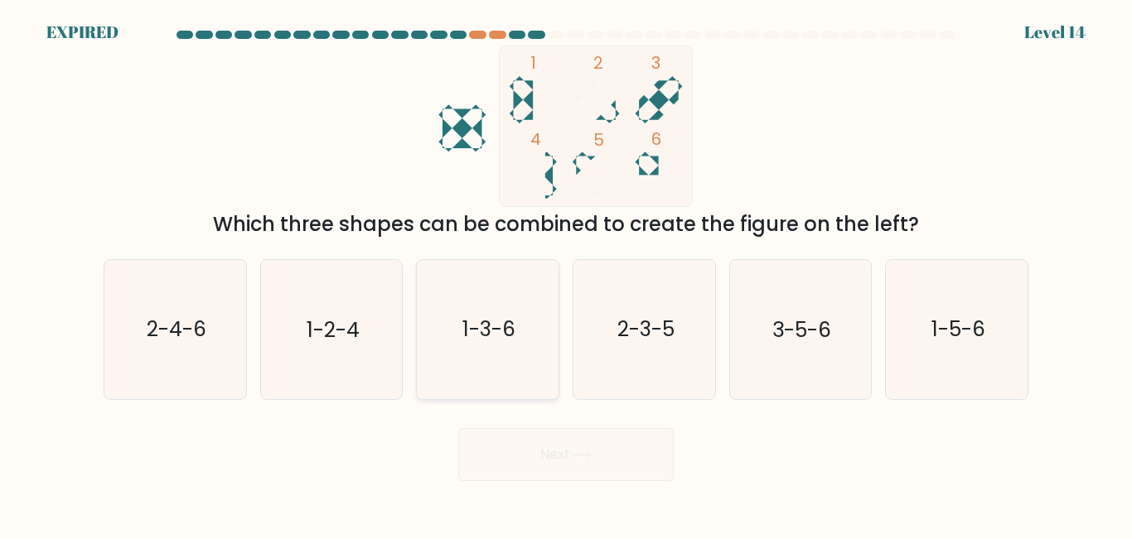
click at [482, 327] on text "1-3-6" at bounding box center [488, 330] width 53 height 29
click at [566, 274] on input "c. 1-3-6" at bounding box center [566, 272] width 1 height 4
radio input "true"
drag, startPoint x: 330, startPoint y: 398, endPoint x: 340, endPoint y: 394, distance: 10.5
click at [338, 394] on icon "1-2-4" at bounding box center [331, 329] width 138 height 138
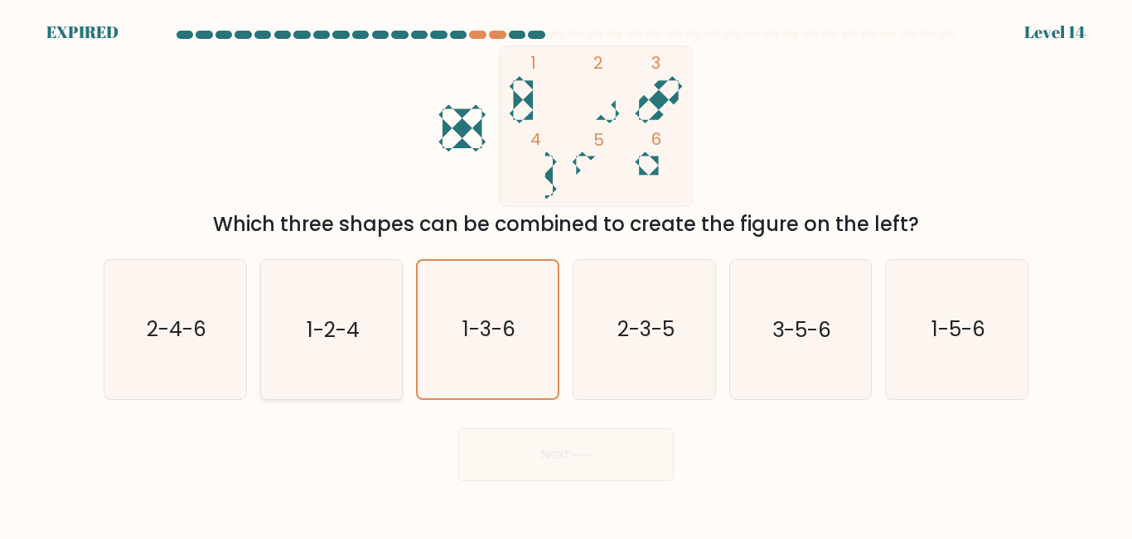
click at [566, 274] on input "b. 1-2-4" at bounding box center [566, 272] width 1 height 4
radio input "true"
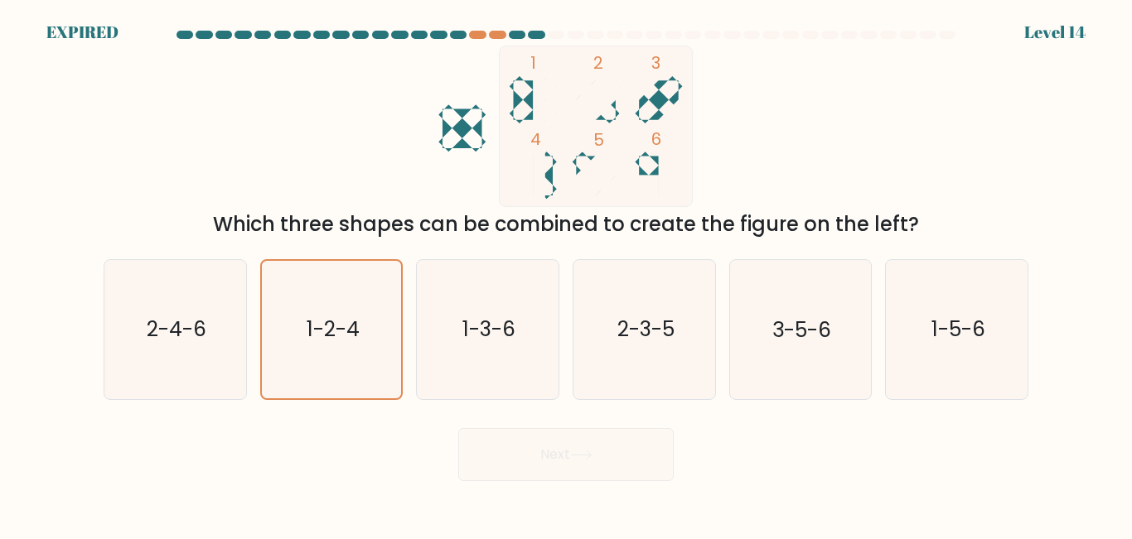
click at [498, 441] on div "Next" at bounding box center [566, 450] width 945 height 61
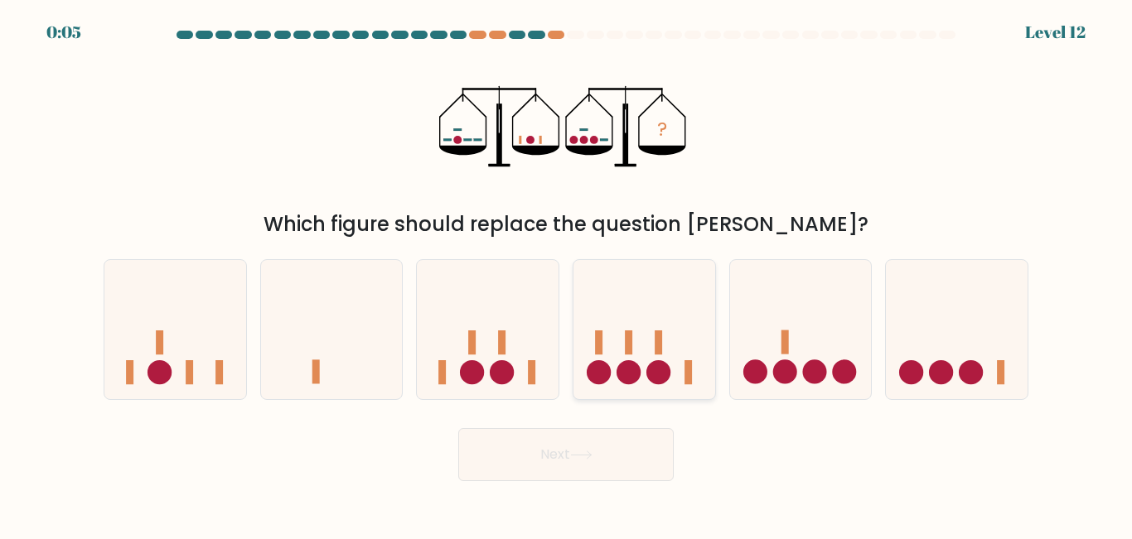
click at [602, 368] on circle at bounding box center [599, 372] width 24 height 24
click at [567, 274] on input "d." at bounding box center [566, 272] width 1 height 4
radio input "true"
click at [602, 450] on button "Next" at bounding box center [565, 454] width 215 height 53
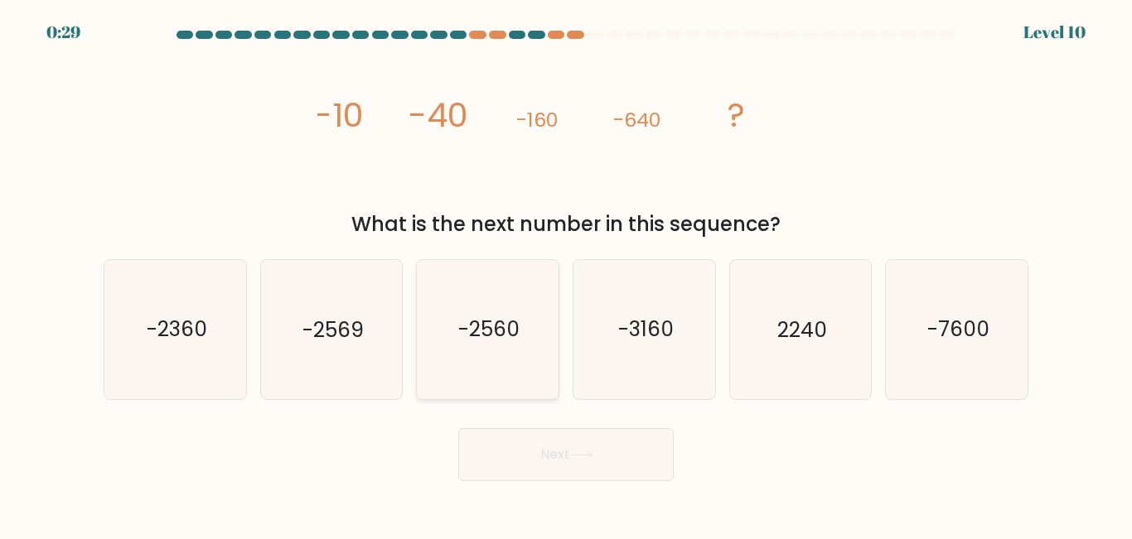
click at [483, 348] on icon "-2560" at bounding box center [487, 329] width 138 height 138
click at [566, 274] on input "c. -2560" at bounding box center [566, 272] width 1 height 4
radio input "true"
click at [545, 447] on button "Next" at bounding box center [565, 454] width 215 height 53
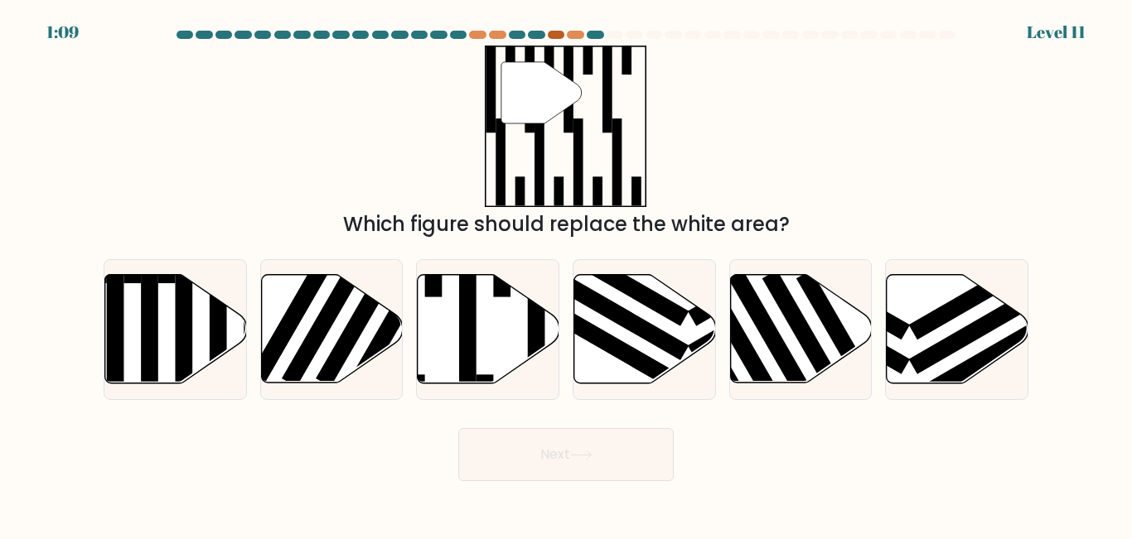
click at [552, 34] on div at bounding box center [556, 35] width 17 height 8
click at [462, 351] on rect at bounding box center [467, 323] width 17 height 154
click at [566, 274] on input "c." at bounding box center [566, 272] width 1 height 4
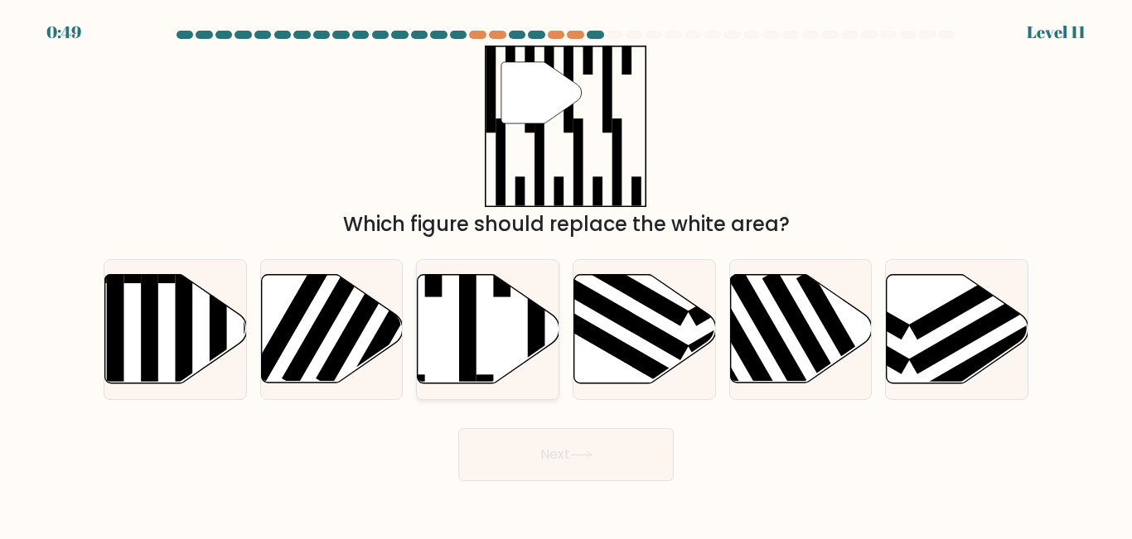
radio input "true"
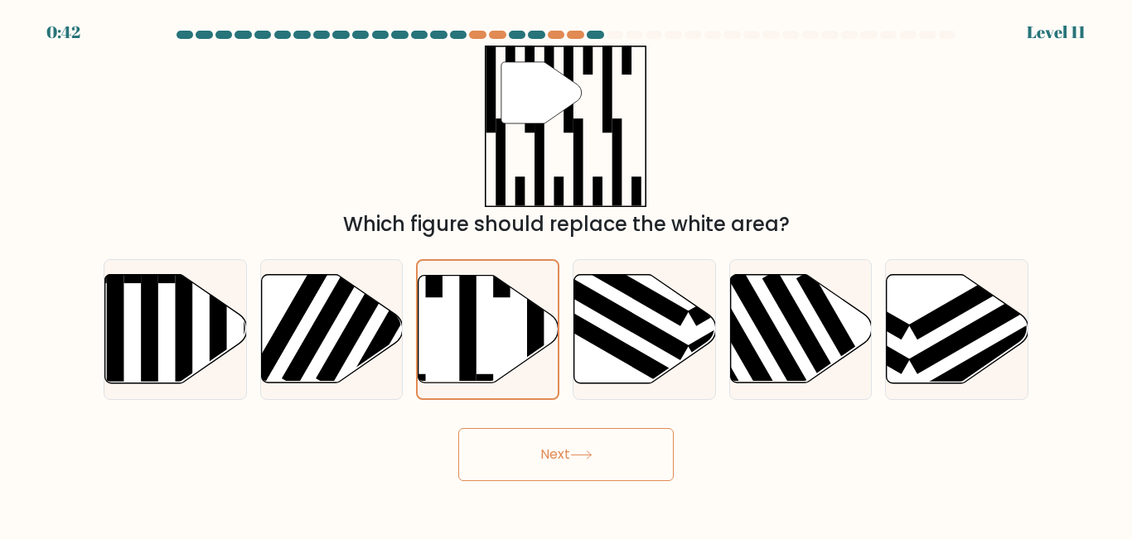
click at [515, 441] on button "Next" at bounding box center [565, 454] width 215 height 53
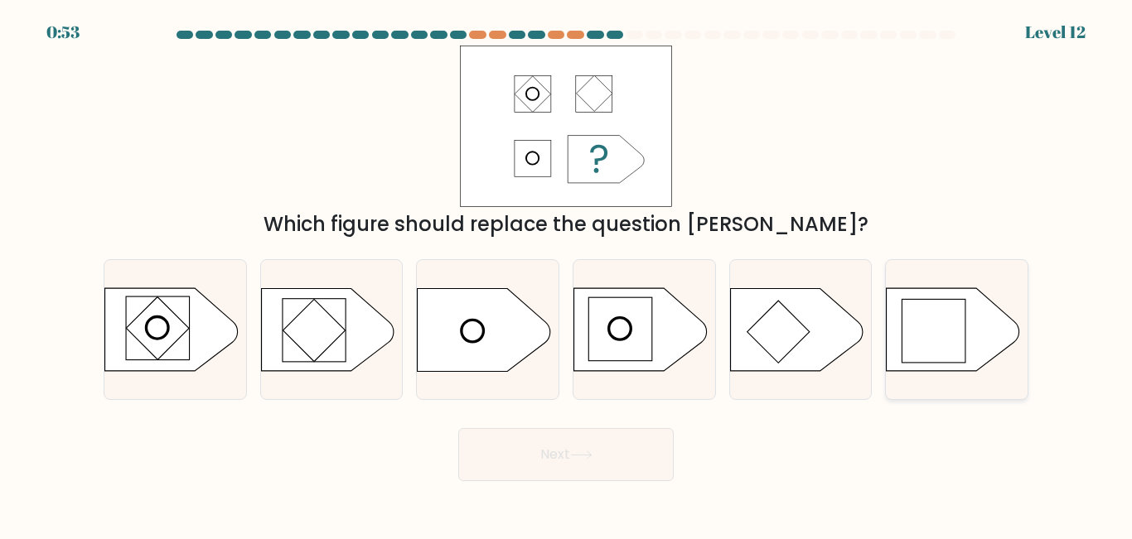
click at [956, 331] on rect at bounding box center [933, 331] width 63 height 63
click at [567, 274] on input "f." at bounding box center [566, 272] width 1 height 4
radio input "true"
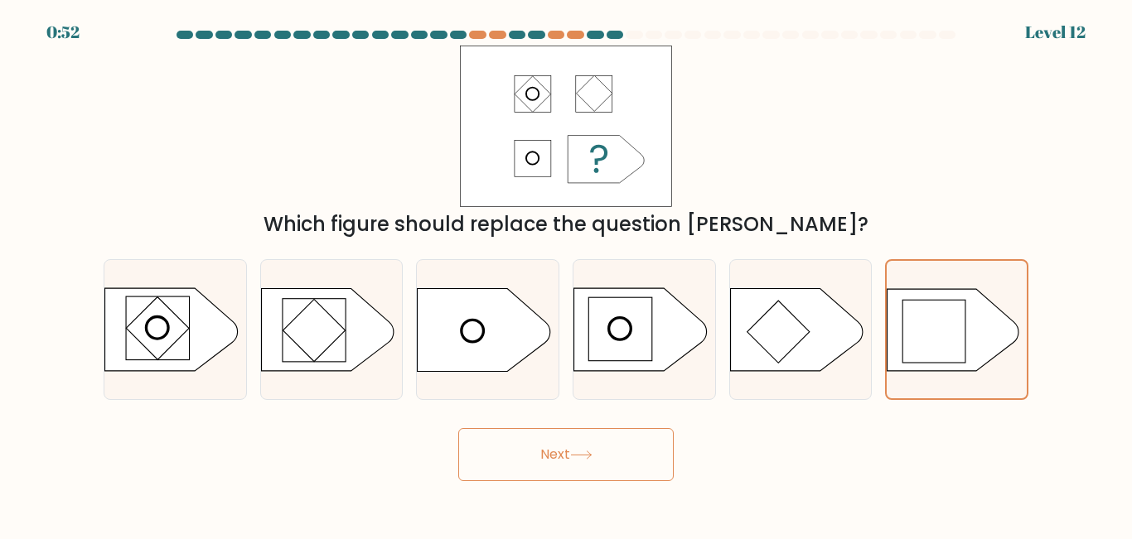
click at [660, 462] on button "Next" at bounding box center [565, 454] width 215 height 53
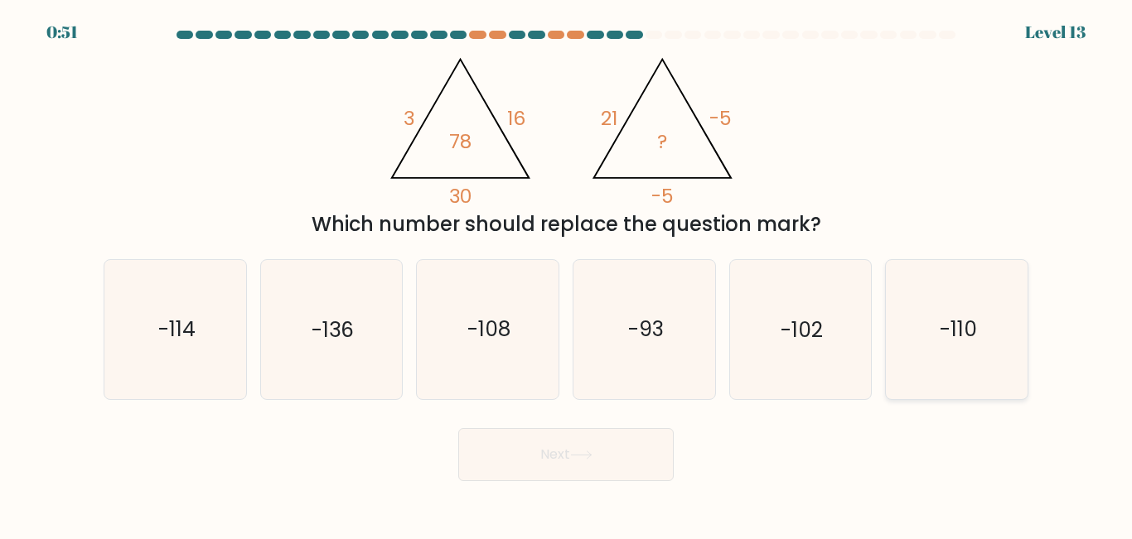
click at [998, 375] on icon "-110" at bounding box center [957, 329] width 138 height 138
click at [567, 274] on input "f. -110" at bounding box center [566, 272] width 1 height 4
radio input "true"
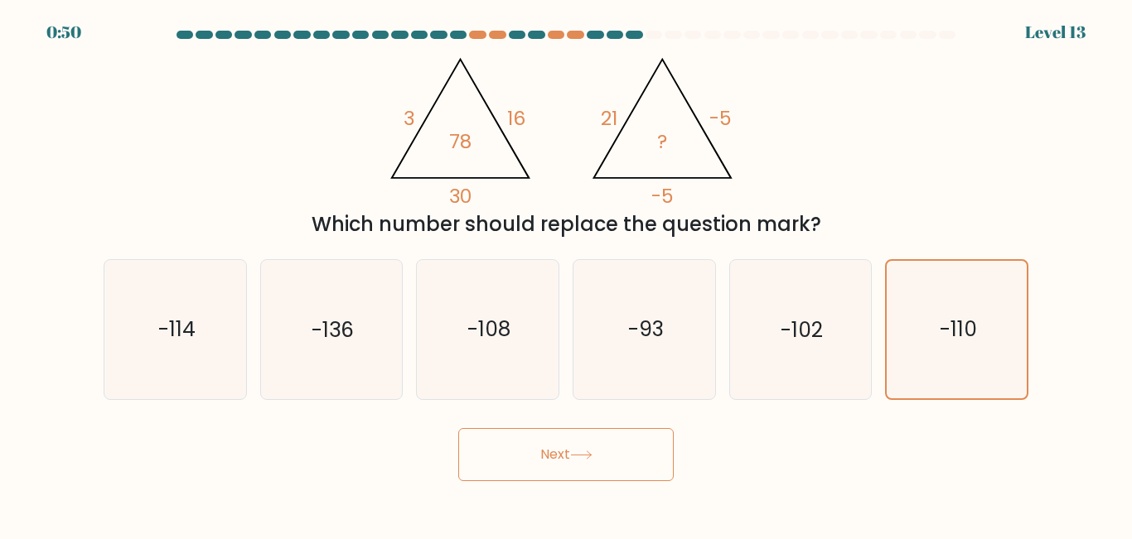
click at [504, 475] on button "Next" at bounding box center [565, 454] width 215 height 53
